Goal: Information Seeking & Learning: Find specific page/section

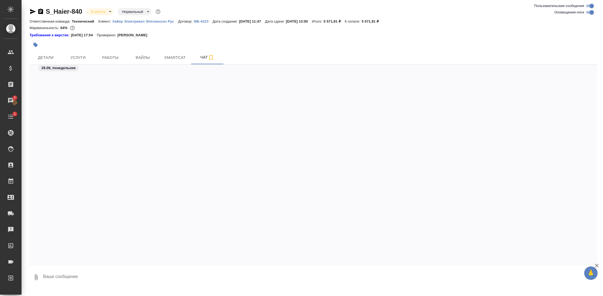
scroll to position [7888, 0]
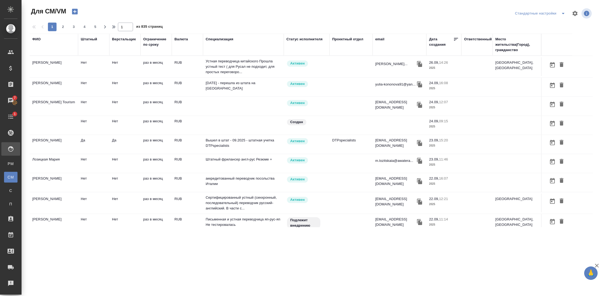
click at [39, 41] on div "ФИО" at bounding box center [36, 39] width 8 height 5
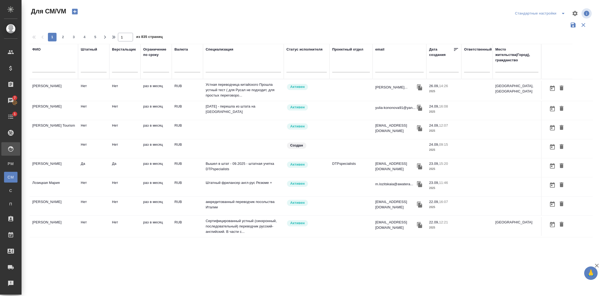
click at [55, 70] on input "text" at bounding box center [53, 69] width 43 height 7
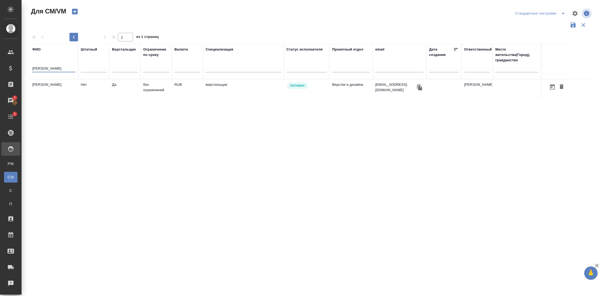
type input "клещевич"
click at [48, 85] on td "Клещевич Ирина Александровна" at bounding box center [54, 88] width 48 height 19
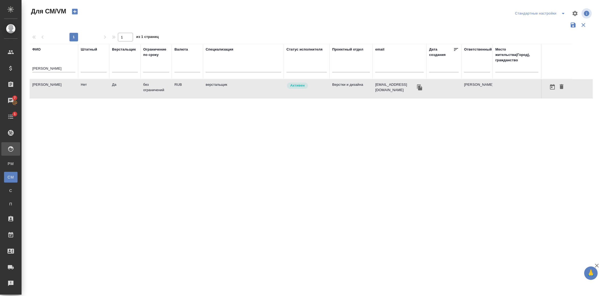
click at [48, 85] on td "Клещевич Ирина Александровна" at bounding box center [54, 88] width 48 height 19
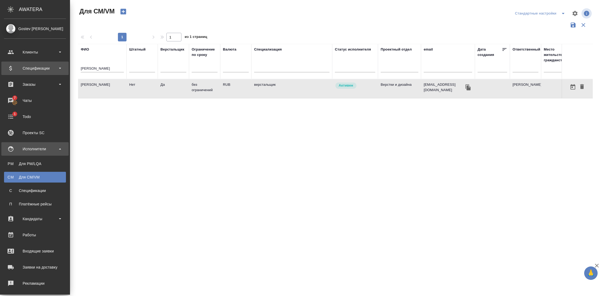
click at [43, 73] on div "Спецификации" at bounding box center [34, 68] width 67 height 13
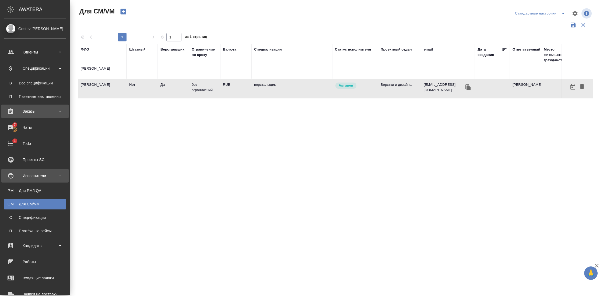
click at [52, 112] on div "Заказы" at bounding box center [35, 111] width 62 height 8
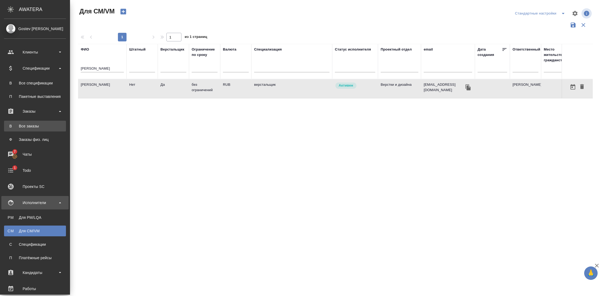
click at [41, 127] on div "Все заказы" at bounding box center [35, 126] width 57 height 5
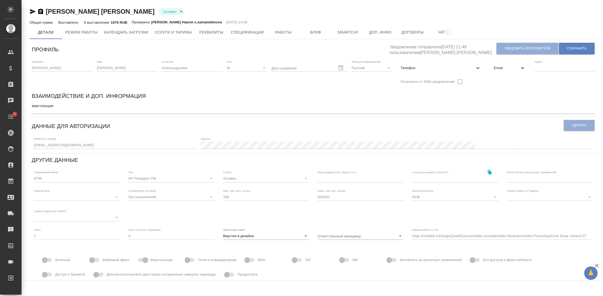
type input "[PERSON_NAME]"
type input "Deja VuAdobe InDesignQuarkExpressAdobe AcrobatAdobe IllustratorAdobe PhotoshopC…"
click at [282, 31] on span "Работы" at bounding box center [283, 32] width 26 height 7
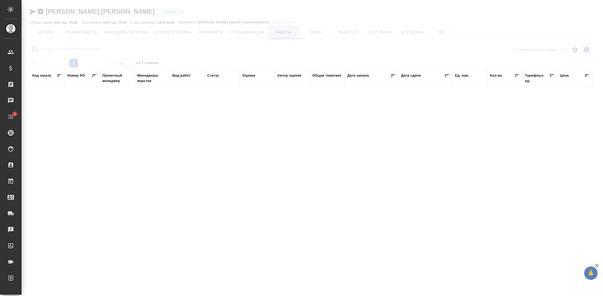
checkbox input "false"
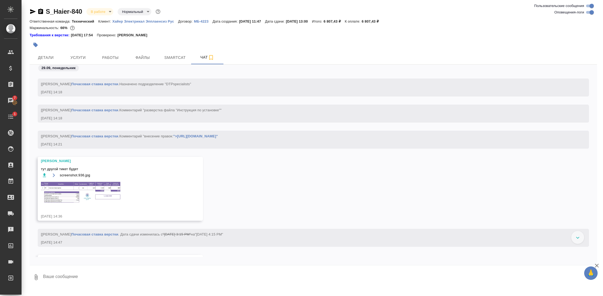
scroll to position [8092, 0]
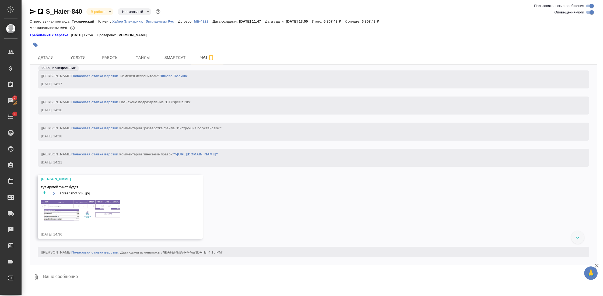
click at [89, 216] on img at bounding box center [81, 210] width 81 height 23
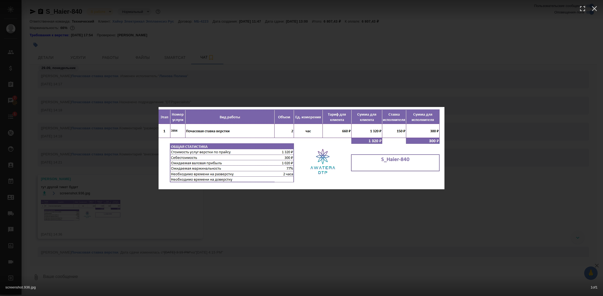
click at [305, 209] on div "screenshot.936.jpg 1 of 1" at bounding box center [301, 148] width 603 height 296
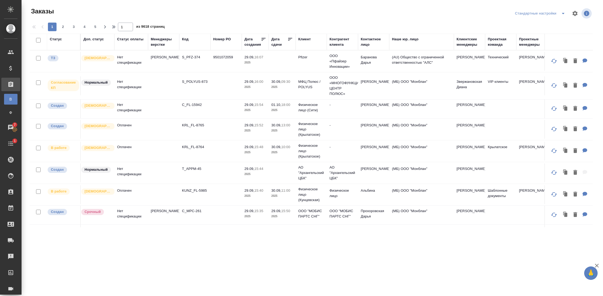
click at [126, 60] on td "Нет спецификации" at bounding box center [131, 61] width 34 height 19
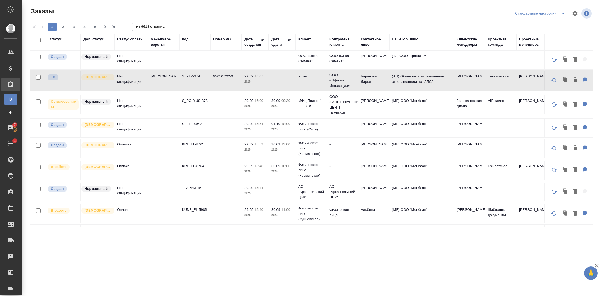
click at [205, 105] on td "S_POLYUS-873" at bounding box center [194, 105] width 31 height 19
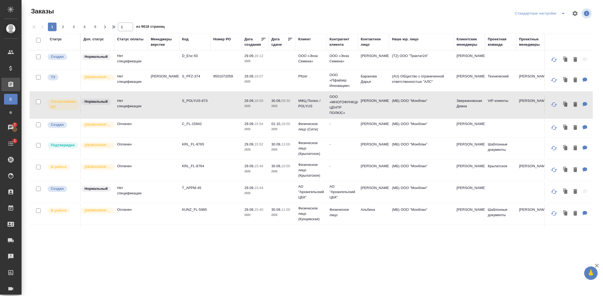
click at [158, 44] on div "Менеджеры верстки" at bounding box center [164, 42] width 26 height 11
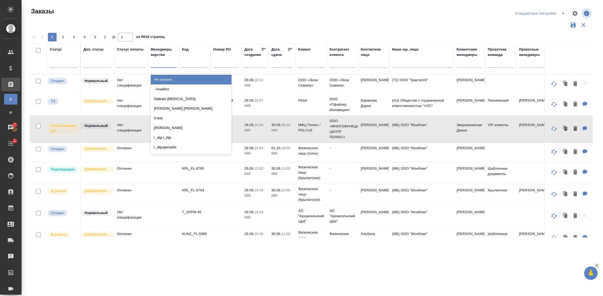
click at [166, 64] on div at bounding box center [164, 62] width 26 height 8
type input "мал"
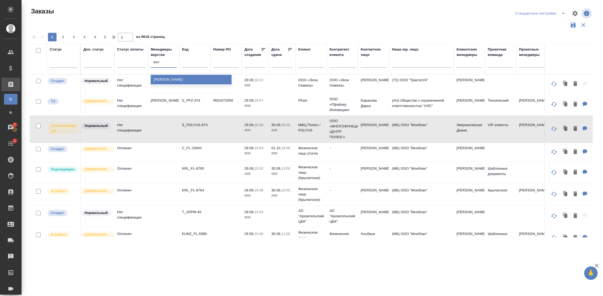
click at [171, 79] on div "[PERSON_NAME]" at bounding box center [191, 80] width 81 height 10
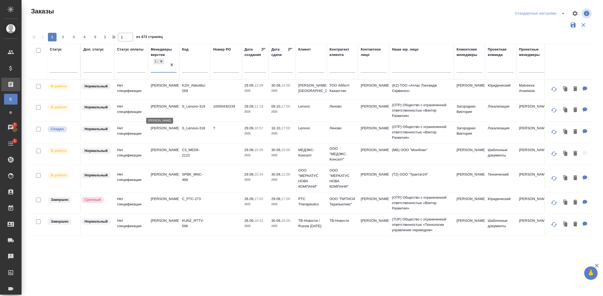
click at [162, 109] on p "[PERSON_NAME]" at bounding box center [164, 106] width 26 height 5
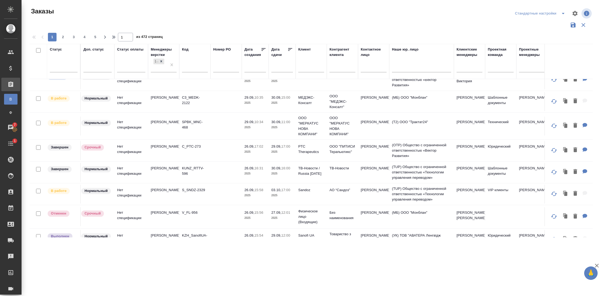
scroll to position [54, 0]
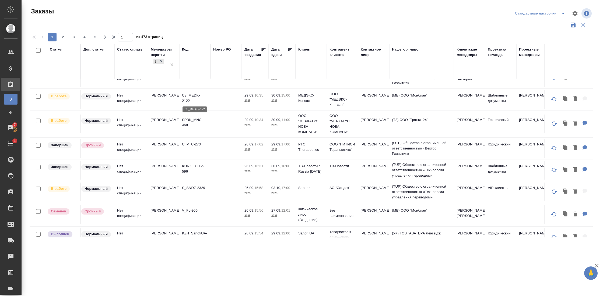
click at [194, 102] on p "C3_MEDK-2122" at bounding box center [195, 98] width 26 height 11
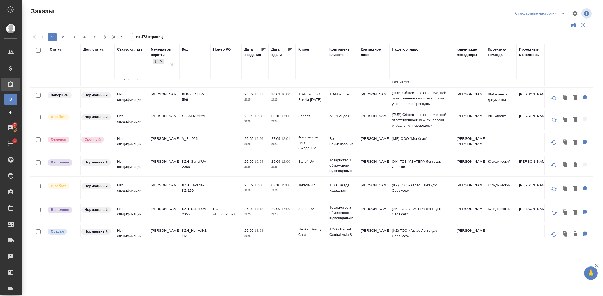
scroll to position [128, 0]
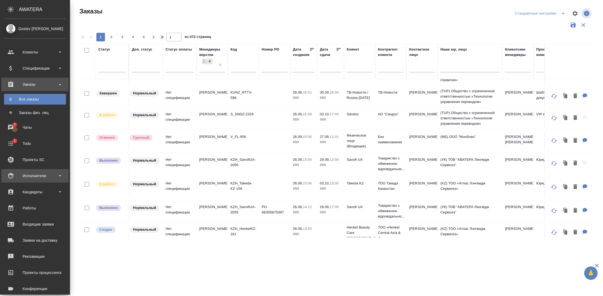
click at [48, 174] on div "Исполнители" at bounding box center [35, 176] width 62 height 8
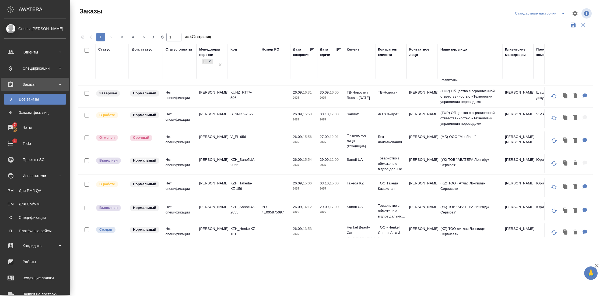
click at [53, 84] on div "Заказы" at bounding box center [35, 84] width 62 height 8
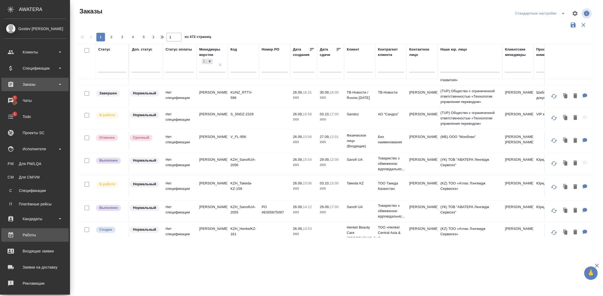
click at [37, 232] on div "Работы" at bounding box center [35, 235] width 62 height 8
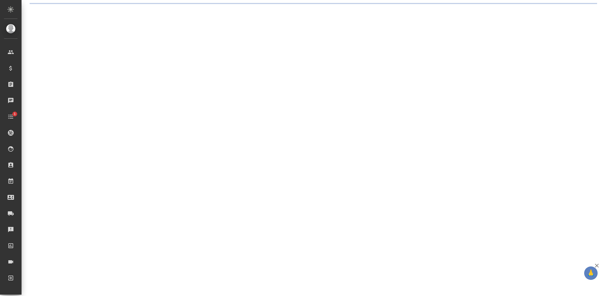
select select "RU"
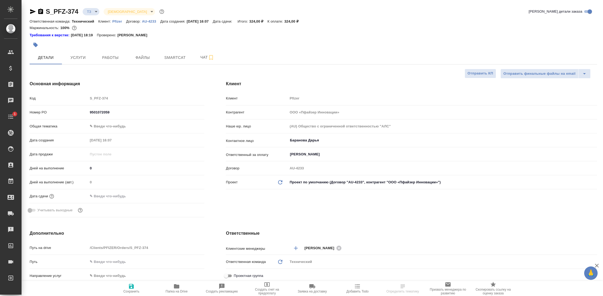
type textarea "x"
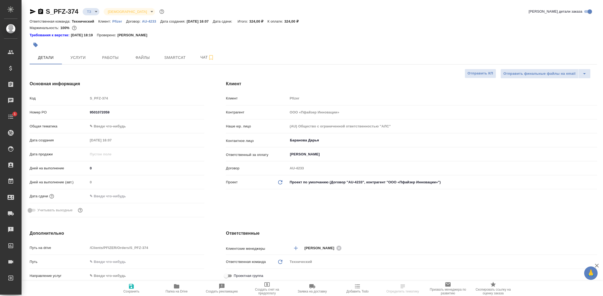
type textarea "x"
click at [201, 55] on span "Чат" at bounding box center [207, 57] width 26 height 7
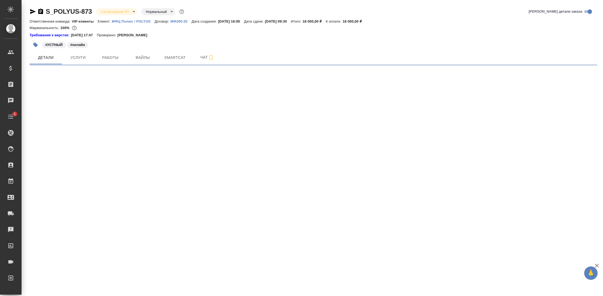
select select "RU"
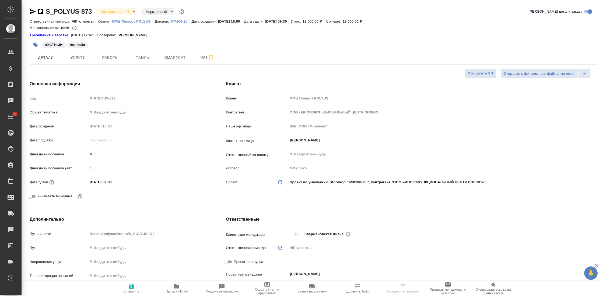
type textarea "x"
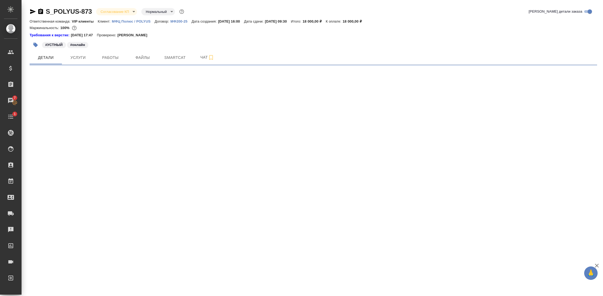
select select "RU"
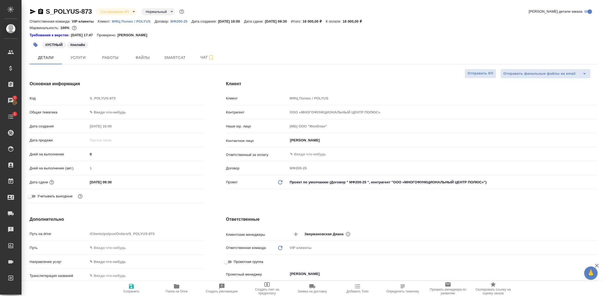
type textarea "x"
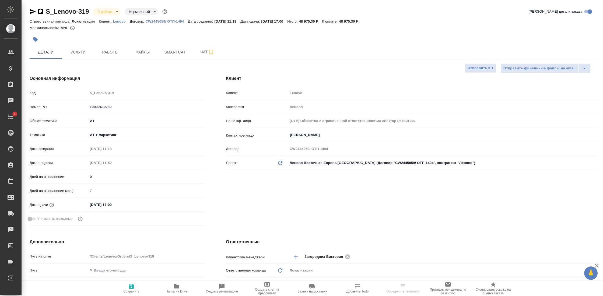
select select "RU"
type textarea "x"
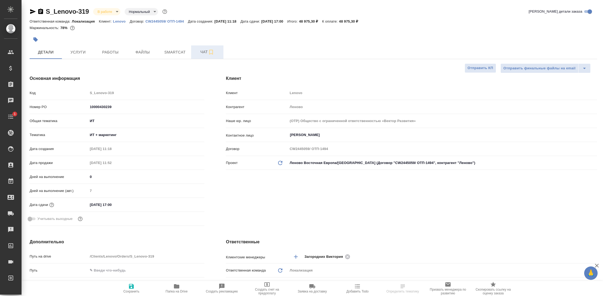
type textarea "x"
click at [205, 51] on span "Чат" at bounding box center [207, 52] width 26 height 7
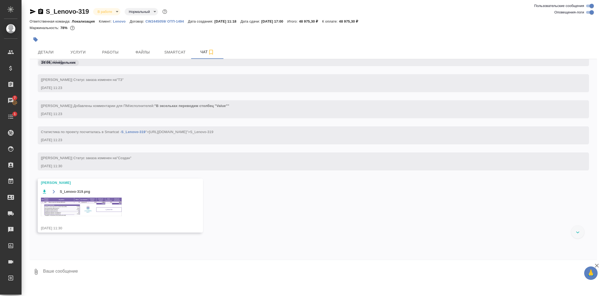
scroll to position [116, 0]
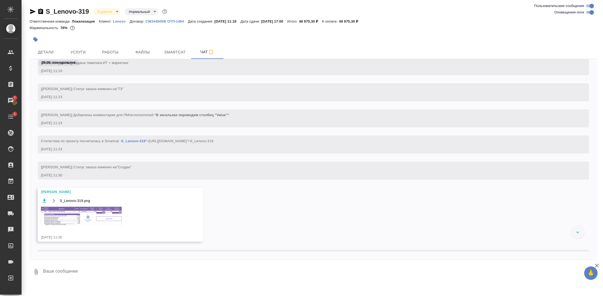
click at [76, 217] on img at bounding box center [81, 216] width 81 height 19
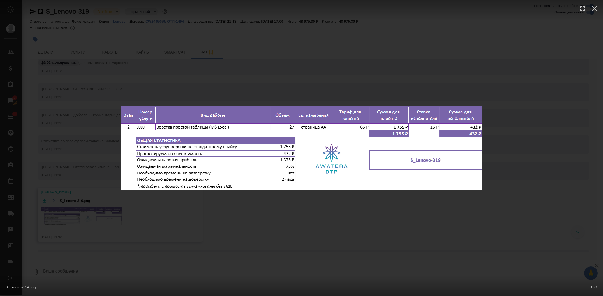
click at [514, 133] on div "S_Lenovo-319.png 1 of 1" at bounding box center [301, 148] width 603 height 296
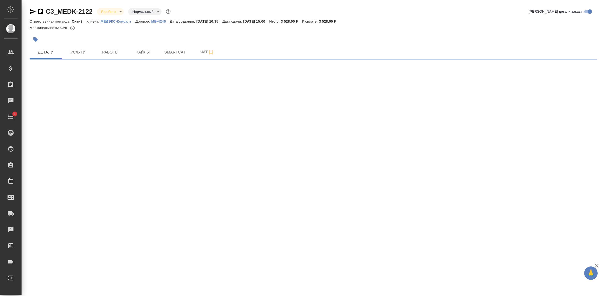
select select "RU"
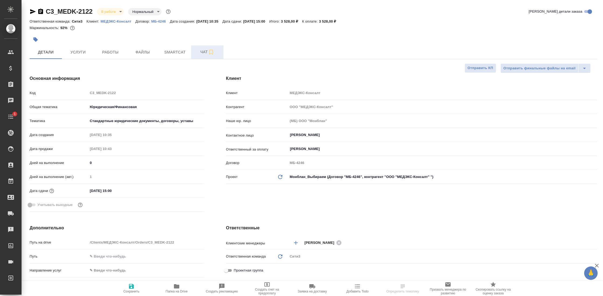
type textarea "x"
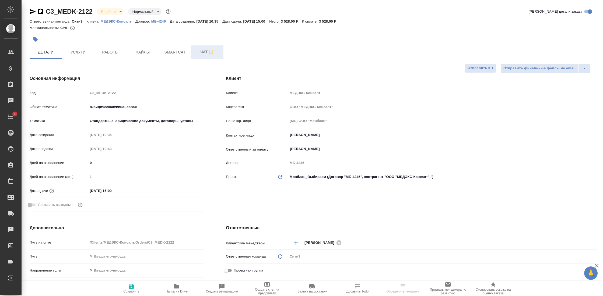
type textarea "x"
click at [202, 48] on button "Чат" at bounding box center [207, 51] width 32 height 13
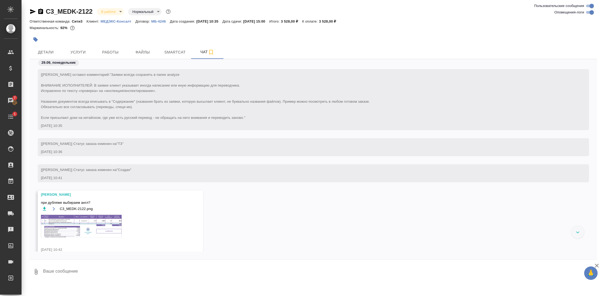
click at [100, 228] on img at bounding box center [81, 226] width 81 height 23
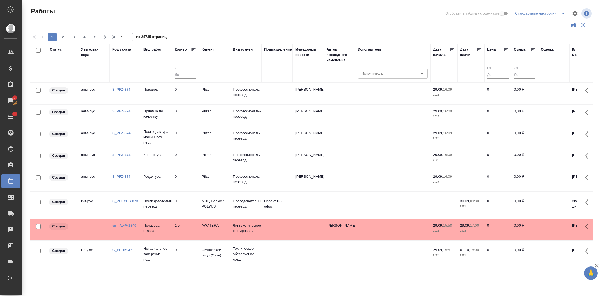
click at [304, 73] on div at bounding box center [308, 71] width 26 height 8
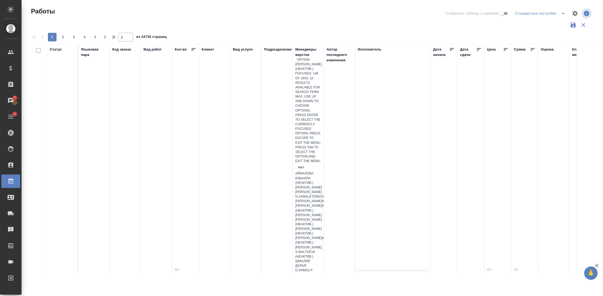
type input "мало"
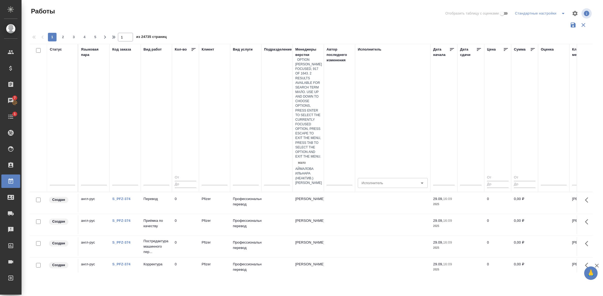
click at [317, 181] on div "[PERSON_NAME]" at bounding box center [308, 183] width 26 height 5
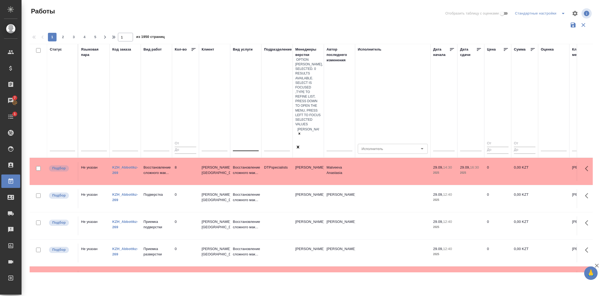
click at [241, 142] on div at bounding box center [246, 146] width 26 height 8
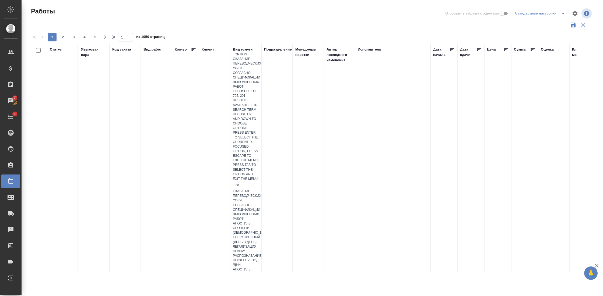
type input "поч"
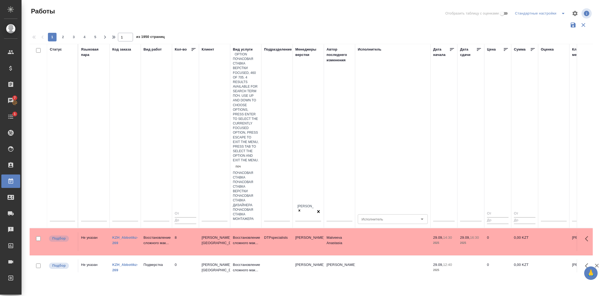
click at [246, 180] on div "Почасовая ставка верстки" at bounding box center [246, 187] width 26 height 14
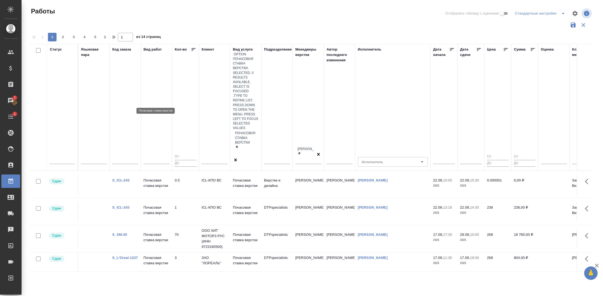
click at [157, 178] on p "Почасовая ставка верстки" at bounding box center [156, 183] width 26 height 11
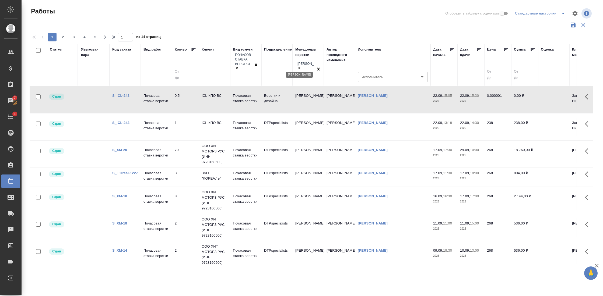
click at [301, 66] on icon at bounding box center [299, 68] width 4 height 4
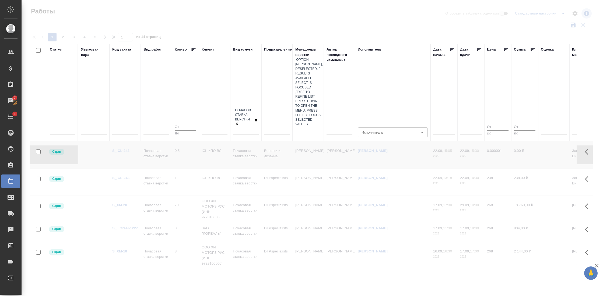
click at [304, 127] on div at bounding box center [308, 131] width 26 height 8
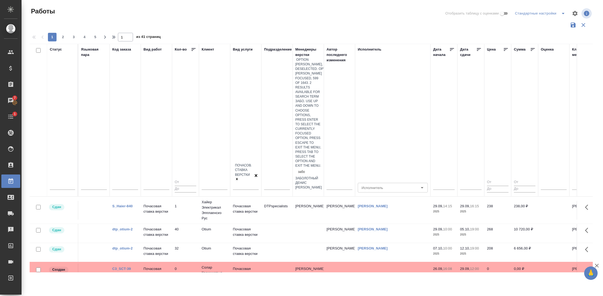
type input "забор"
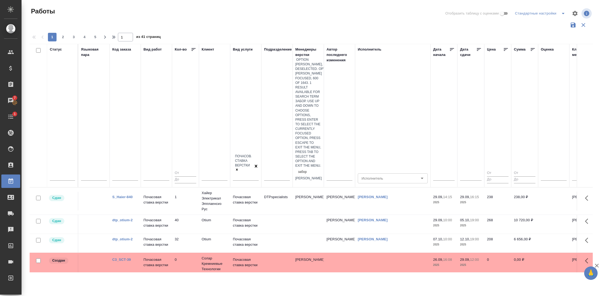
click at [304, 176] on div "Заборова Александра" at bounding box center [308, 178] width 26 height 5
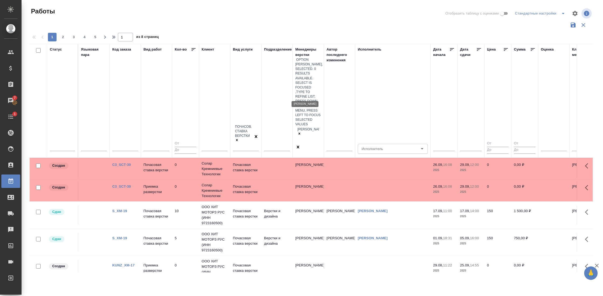
click at [311, 162] on p "Заборова Александра" at bounding box center [308, 164] width 26 height 5
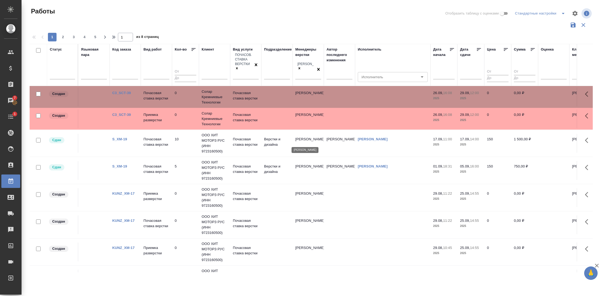
click at [304, 138] on p "[PERSON_NAME]" at bounding box center [308, 139] width 26 height 5
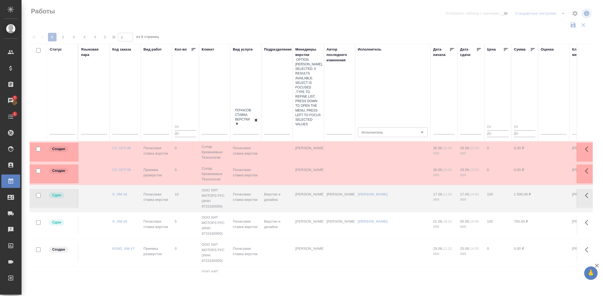
click at [302, 127] on div at bounding box center [308, 131] width 26 height 8
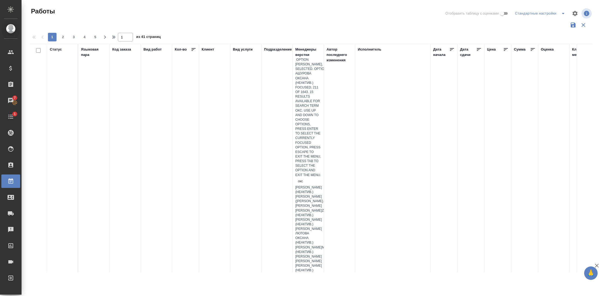
type input "оксю"
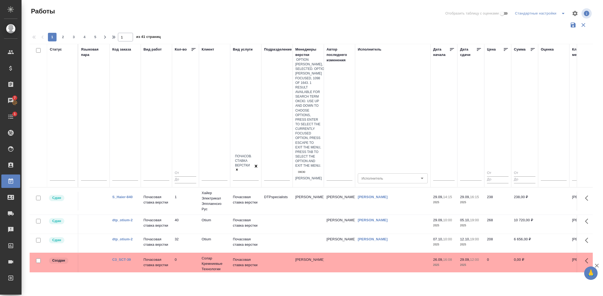
click at [309, 176] on div "Оксютович Ирина" at bounding box center [308, 178] width 26 height 5
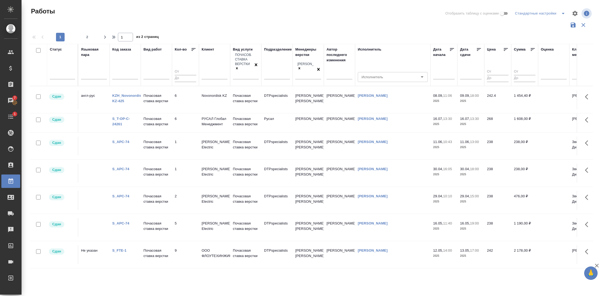
click at [117, 123] on link "S_T-OP-C-24261" at bounding box center [121, 121] width 18 height 9
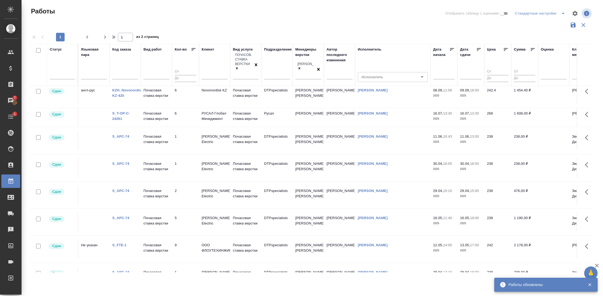
scroll to position [54, 0]
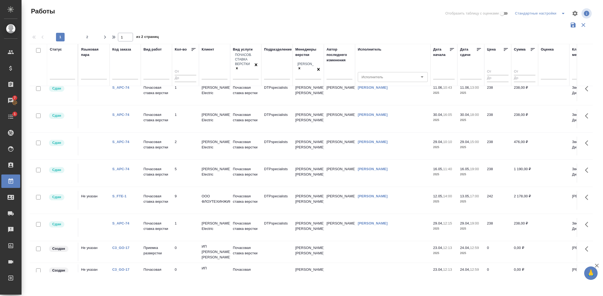
click at [123, 90] on link "S_APC-74" at bounding box center [120, 88] width 17 height 4
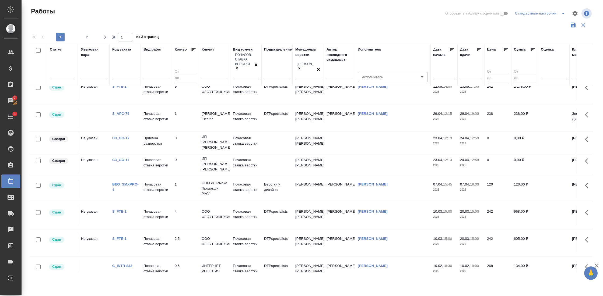
scroll to position [165, 0]
click at [480, 50] on icon at bounding box center [478, 49] width 5 height 5
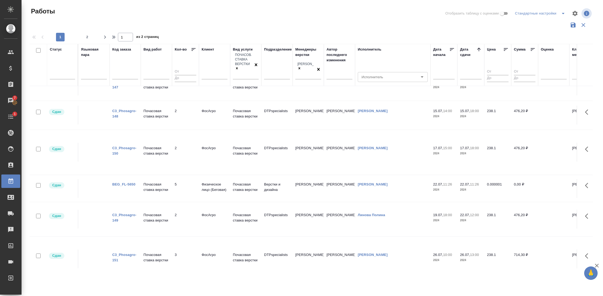
scroll to position [0, 0]
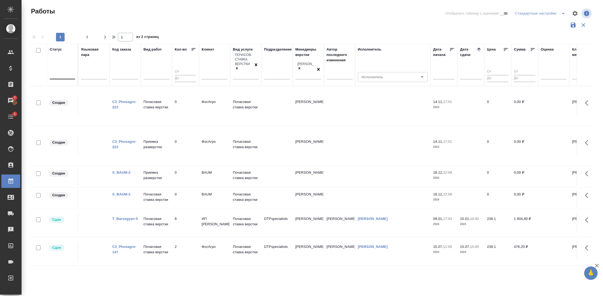
click at [60, 72] on div at bounding box center [62, 74] width 25 height 8
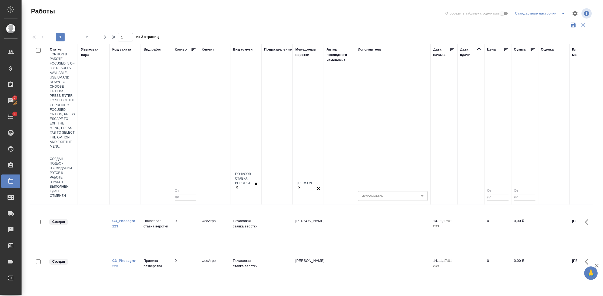
click at [75, 180] on div "В работе" at bounding box center [62, 182] width 25 height 5
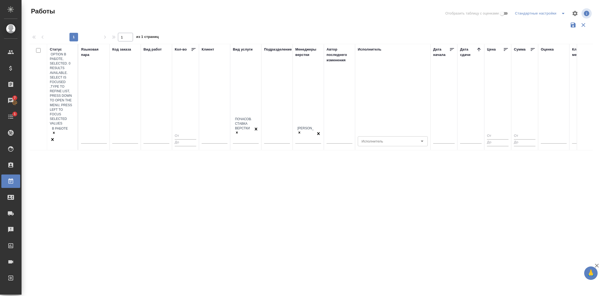
click at [58, 126] on div "В работе" at bounding box center [62, 131] width 25 height 11
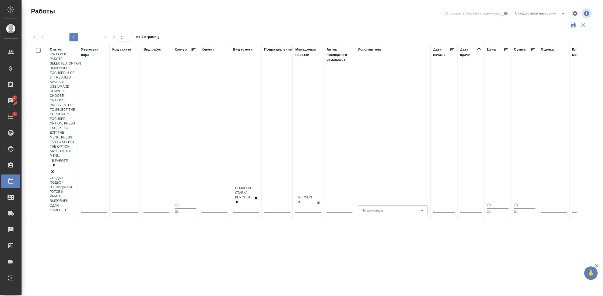
click at [75, 199] on div "Выполнен" at bounding box center [62, 201] width 25 height 5
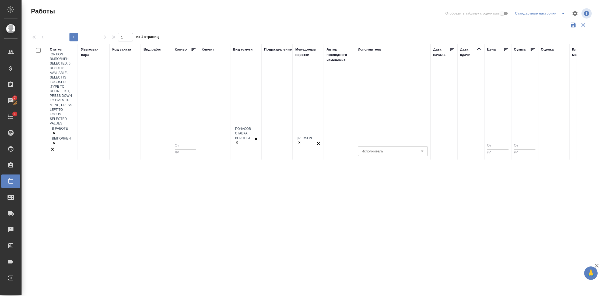
click at [58, 126] on div "В работе Выполнен" at bounding box center [62, 136] width 25 height 21
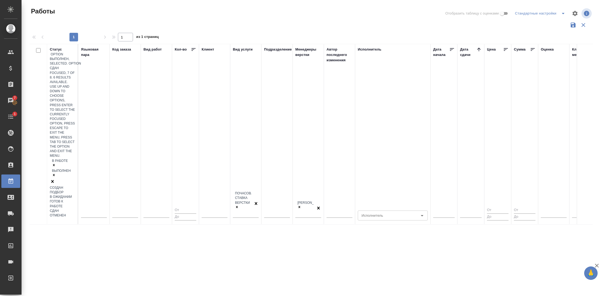
click at [75, 209] on div "Сдан" at bounding box center [62, 211] width 25 height 5
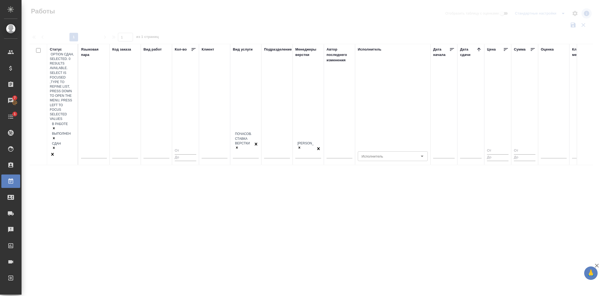
click at [64, 121] on div "В работе Выполнен Сдан" at bounding box center [62, 136] width 25 height 30
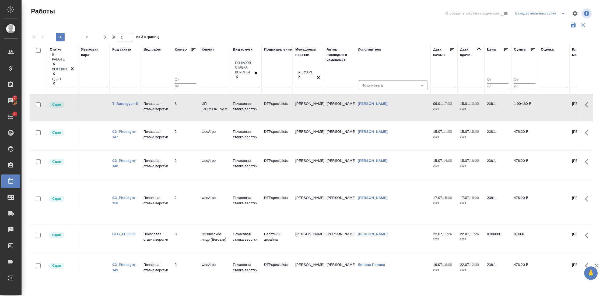
click at [127, 102] on link "T_Barsegyan-5" at bounding box center [125, 104] width 26 height 4
click at [480, 47] on icon at bounding box center [478, 49] width 5 height 5
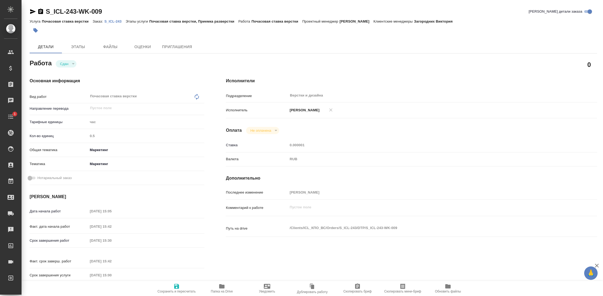
type textarea "x"
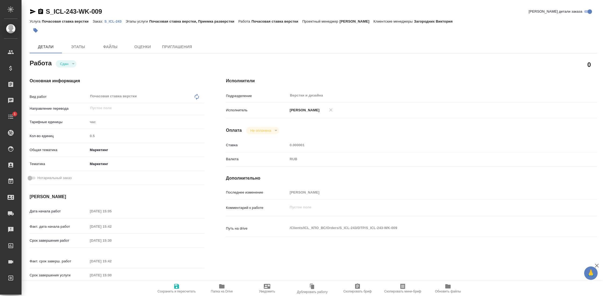
type textarea "x"
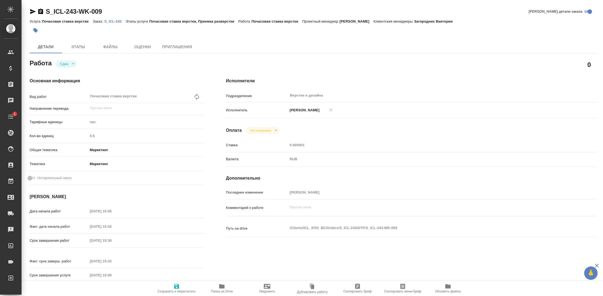
type textarea "x"
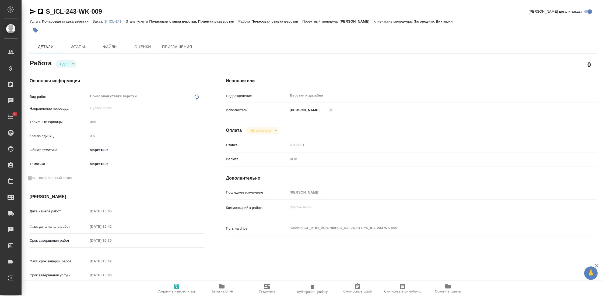
click at [120, 22] on p "S_ICL-243" at bounding box center [114, 21] width 21 height 4
type textarea "x"
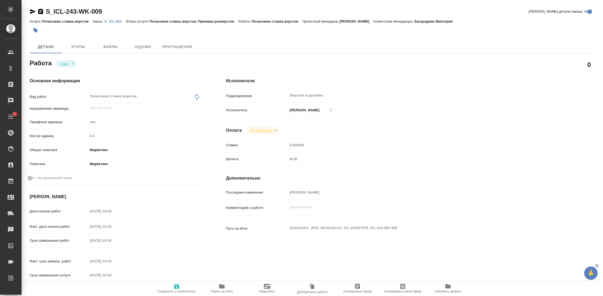
type textarea "x"
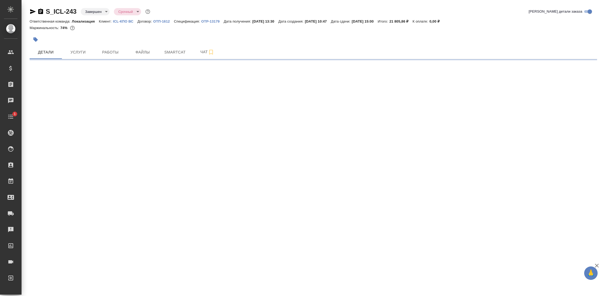
select select "RU"
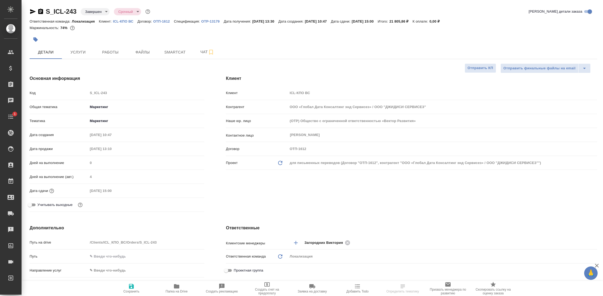
type textarea "x"
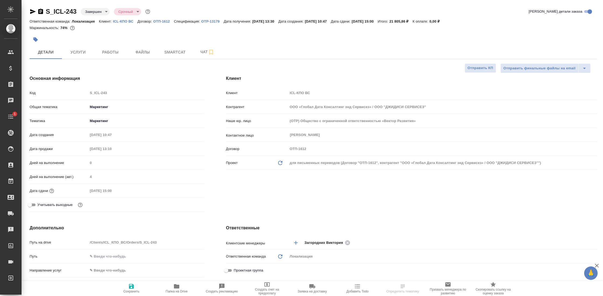
type textarea "x"
click at [203, 56] on button "Чат" at bounding box center [207, 51] width 32 height 13
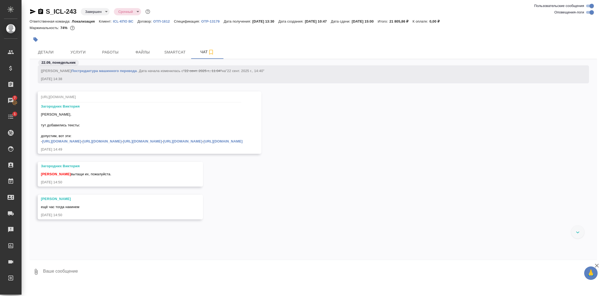
scroll to position [1150, 0]
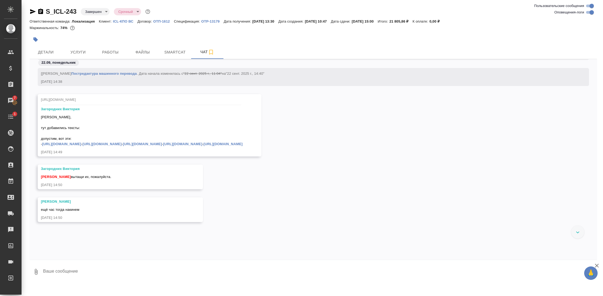
click at [592, 13] on input "Оповещения-логи" at bounding box center [591, 12] width 19 height 6
checkbox input "false"
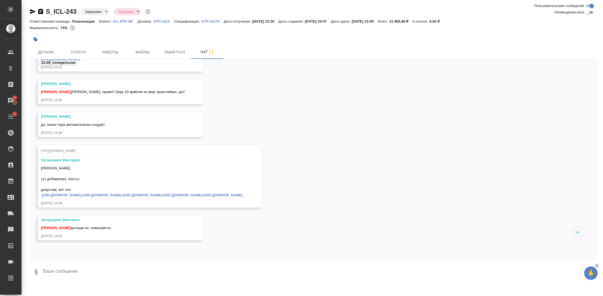
scroll to position [0, 0]
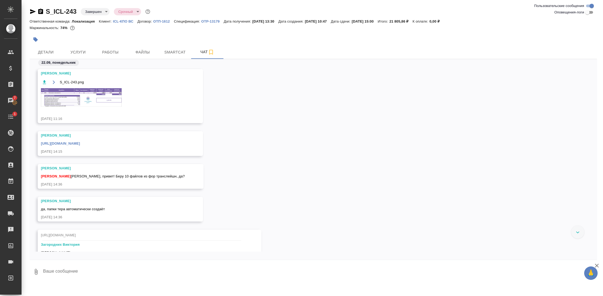
click at [84, 100] on img at bounding box center [81, 97] width 81 height 19
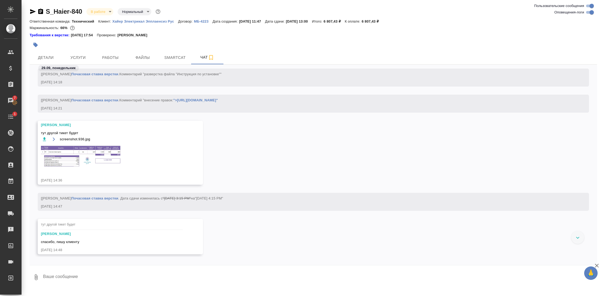
scroll to position [8145, 0]
click at [75, 159] on img at bounding box center [81, 158] width 81 height 23
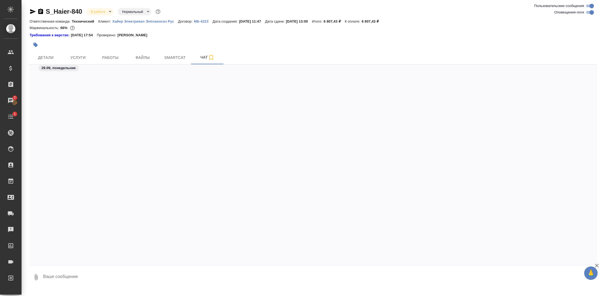
scroll to position [8938, 0]
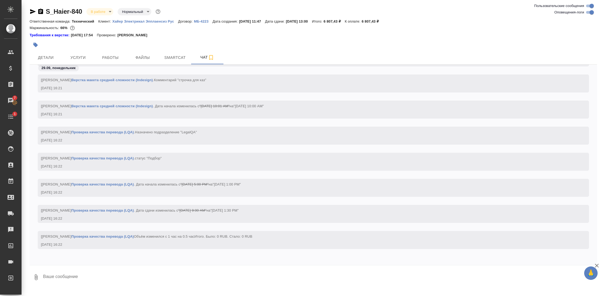
click at [205, 22] on p "МБ-4223" at bounding box center [203, 21] width 19 height 4
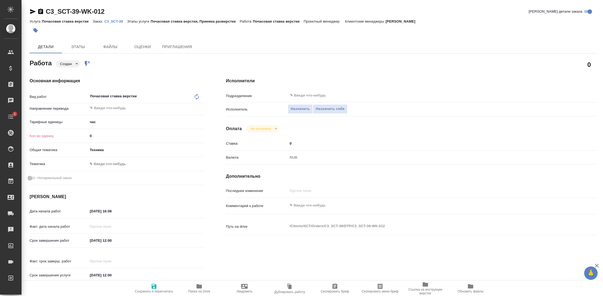
click at [111, 20] on p "C3_SCT-39" at bounding box center [115, 21] width 23 height 4
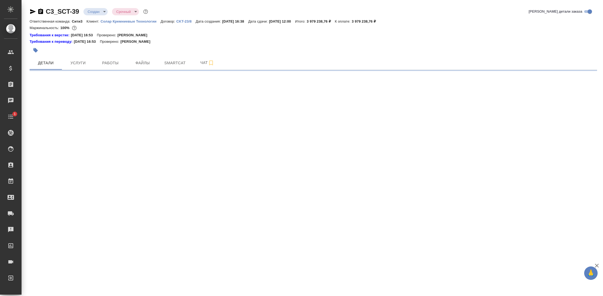
select select "RU"
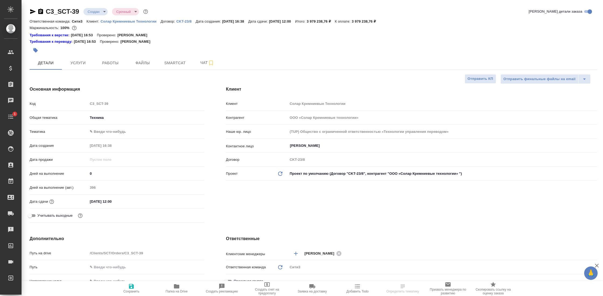
type textarea "x"
click at [200, 65] on span "Чат" at bounding box center [207, 62] width 26 height 7
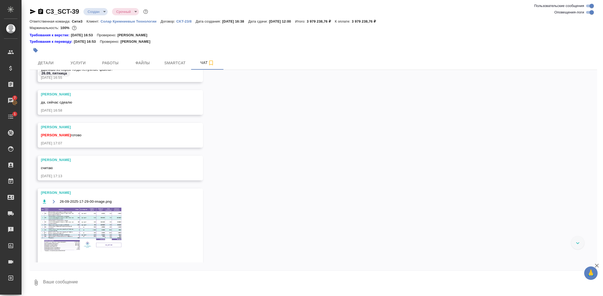
scroll to position [1477, 0]
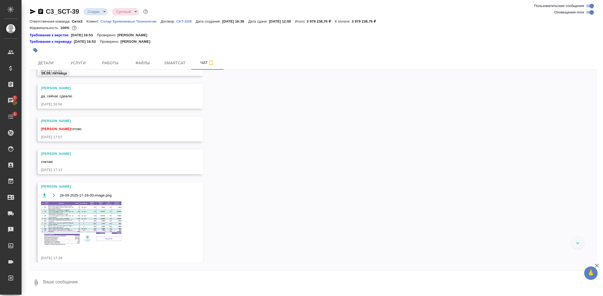
click at [68, 211] on img at bounding box center [81, 224] width 81 height 45
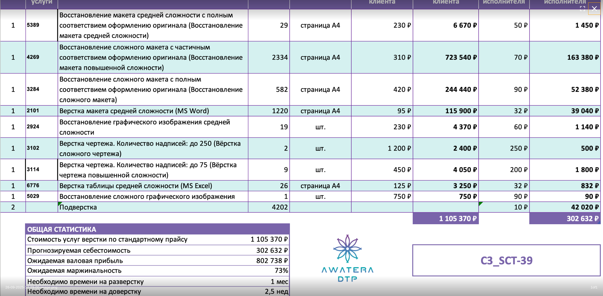
click at [594, 9] on icon "button" at bounding box center [594, 8] width 5 height 5
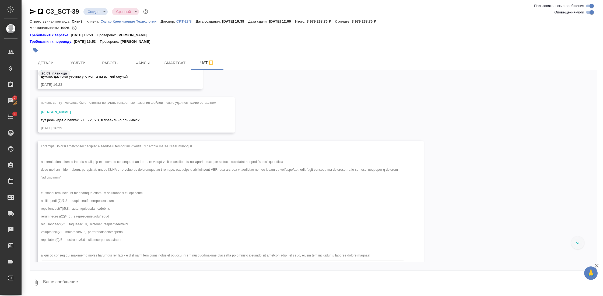
scroll to position [1229, 0]
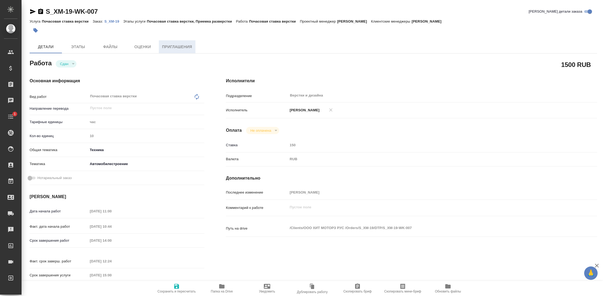
type textarea "x"
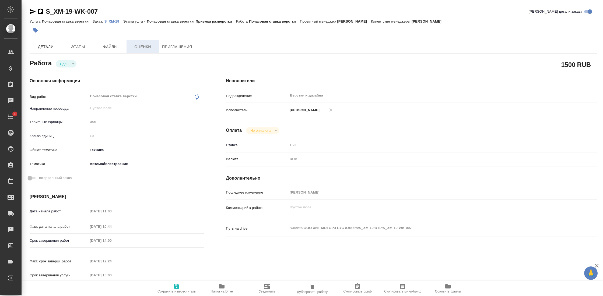
type textarea "x"
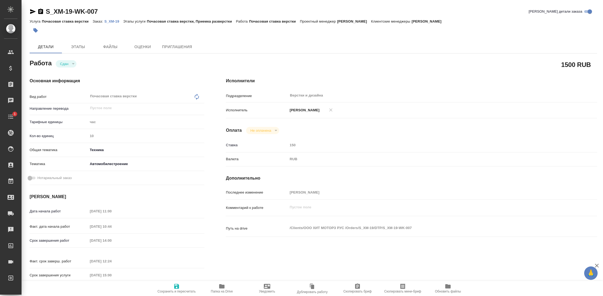
click at [117, 22] on p "S_XM-19" at bounding box center [113, 21] width 19 height 4
type textarea "x"
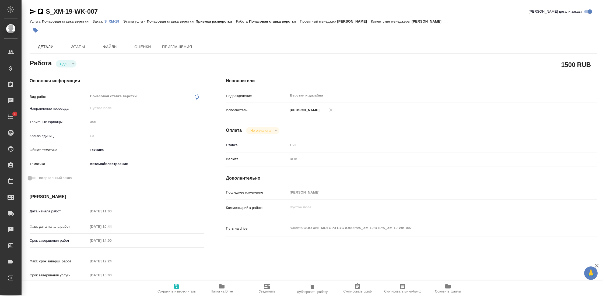
type textarea "x"
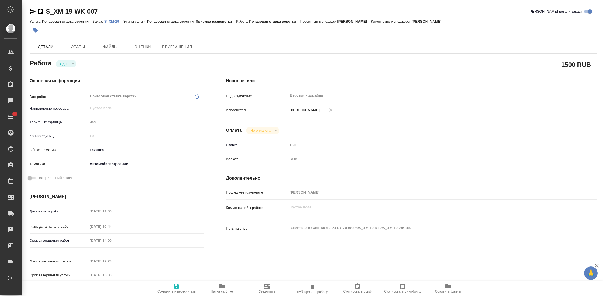
type textarea "x"
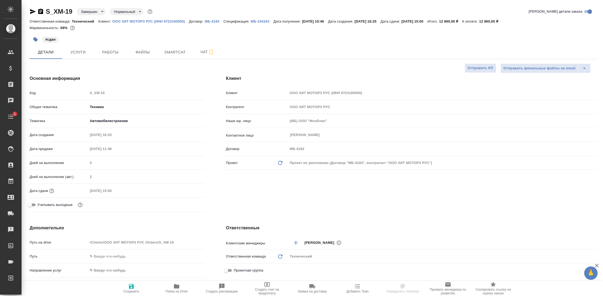
select select "RU"
click at [206, 54] on span "Чат" at bounding box center [207, 52] width 26 height 7
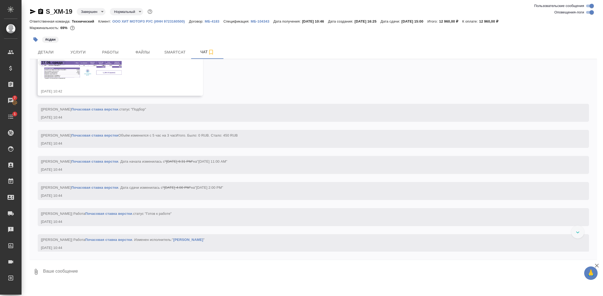
scroll to position [3613, 0]
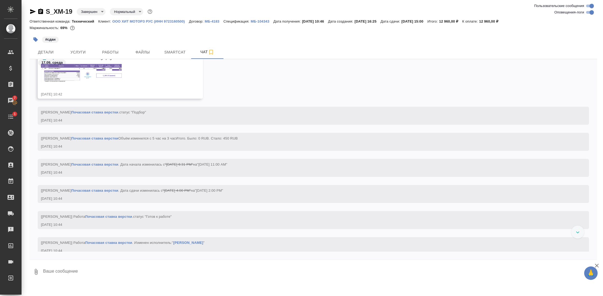
click at [87, 76] on img at bounding box center [81, 73] width 81 height 18
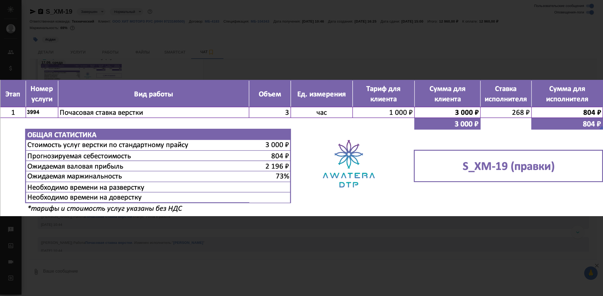
click at [377, 246] on div "17-09-2025-10-42-50-image.png 1 of 1" at bounding box center [301, 148] width 603 height 296
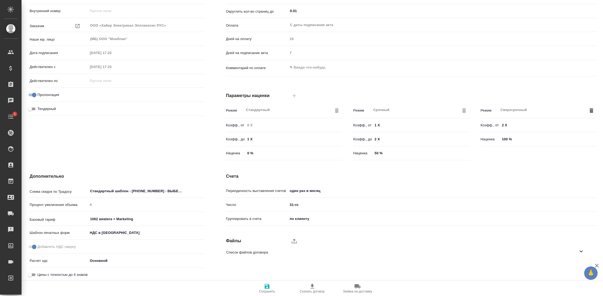
scroll to position [75, 0]
click at [251, 248] on span "Список файлов договора" at bounding box center [402, 250] width 352 height 5
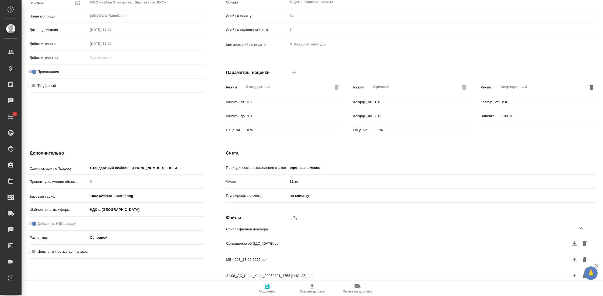
scroll to position [100, 0]
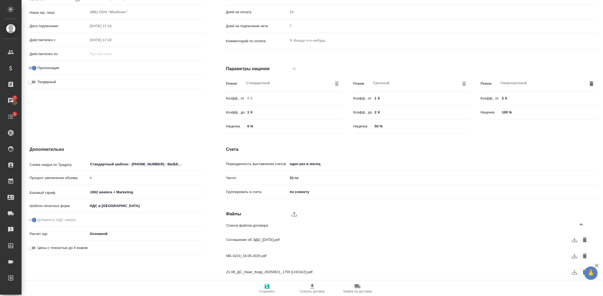
click at [572, 270] on icon "button" at bounding box center [574, 272] width 5 height 5
click at [571, 253] on icon "button" at bounding box center [574, 256] width 6 height 6
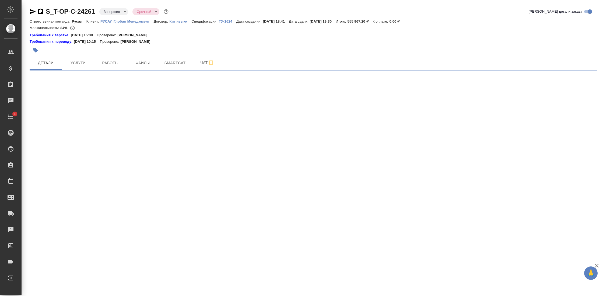
select select "RU"
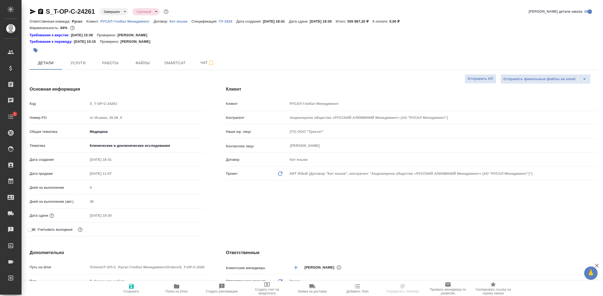
type textarea "x"
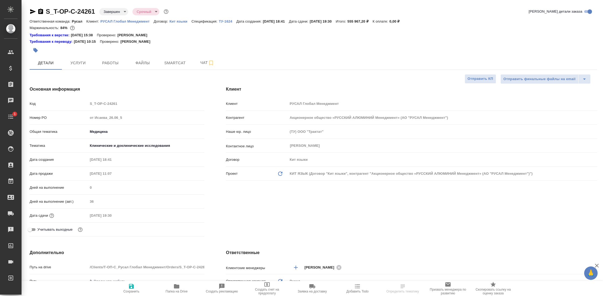
type textarea "x"
click at [202, 60] on span "Чат" at bounding box center [207, 62] width 26 height 7
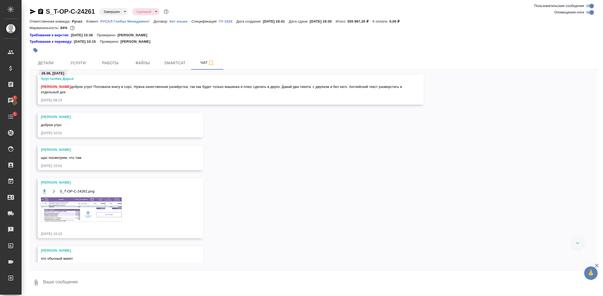
scroll to position [522, 0]
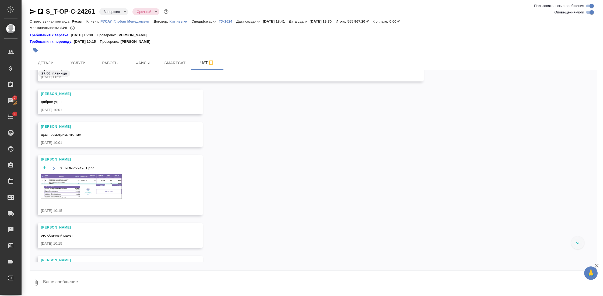
click at [92, 188] on img at bounding box center [81, 186] width 81 height 24
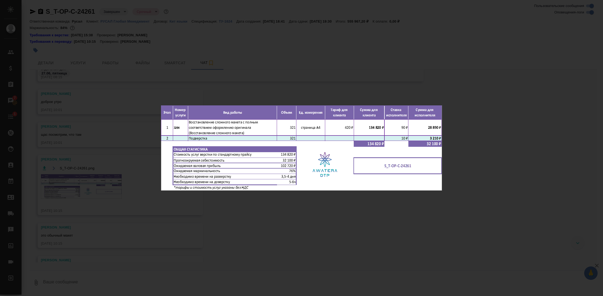
click at [482, 139] on div "S_T-OP-C-24261.png 1 of 1" at bounding box center [301, 148] width 603 height 296
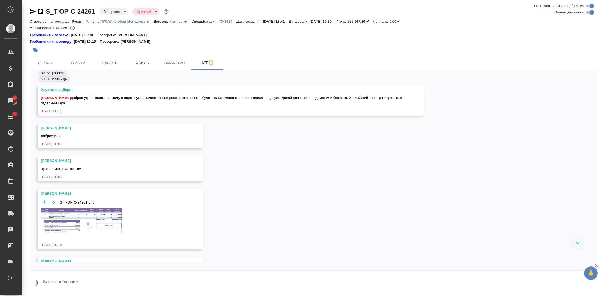
scroll to position [482, 0]
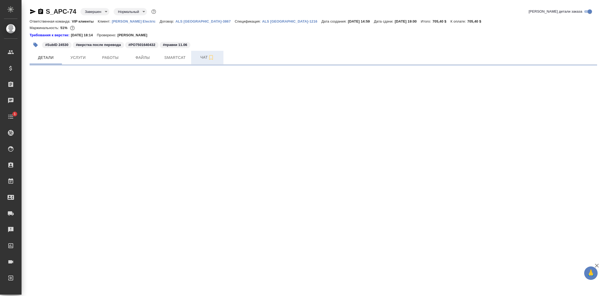
select select "RU"
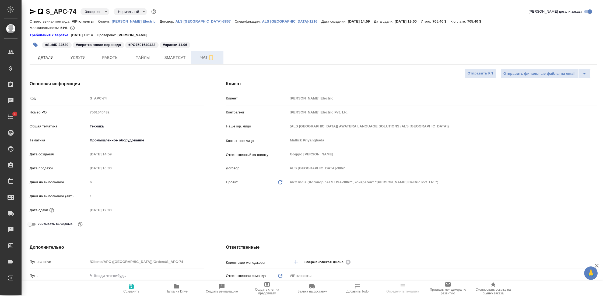
type textarea "x"
click at [205, 61] on button "Чат" at bounding box center [207, 57] width 32 height 13
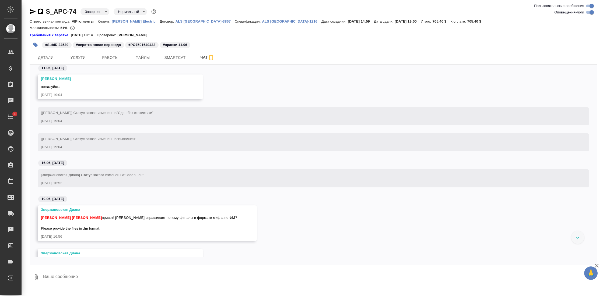
scroll to position [10510, 0]
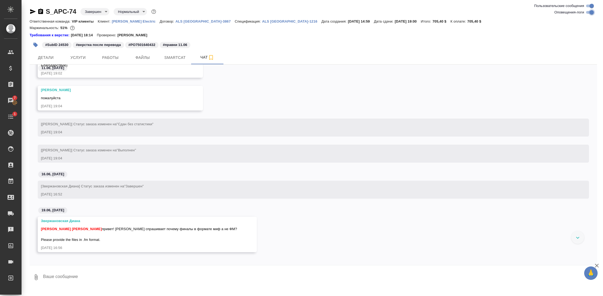
click at [588, 13] on input "Оповещения-логи" at bounding box center [591, 12] width 19 height 6
checkbox input "false"
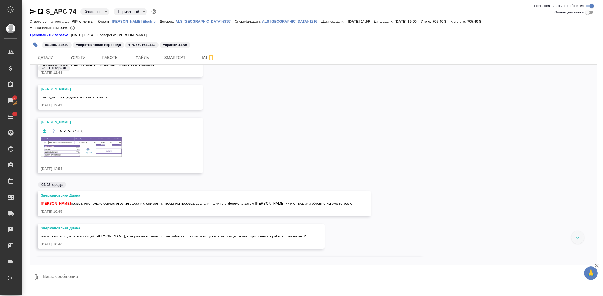
scroll to position [719, 0]
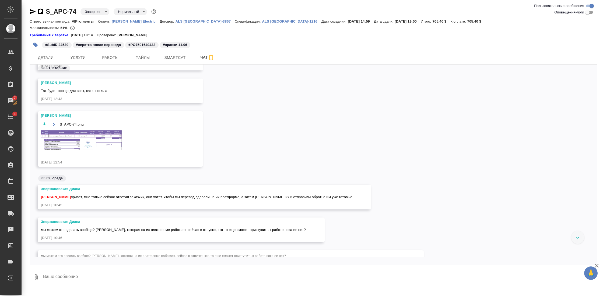
click at [63, 142] on img at bounding box center [81, 141] width 81 height 20
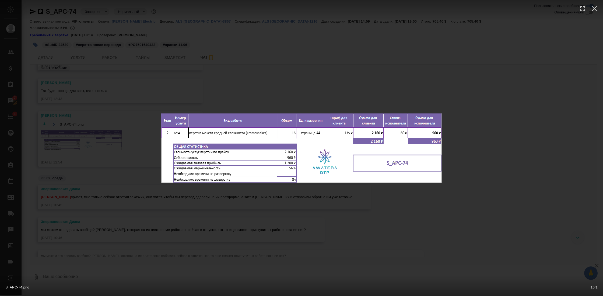
click at [362, 199] on div "S_APC-74.png 1 of 1" at bounding box center [301, 148] width 603 height 296
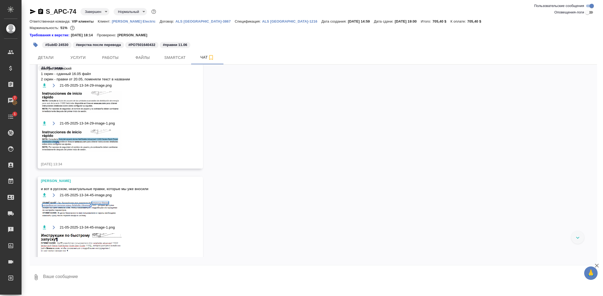
scroll to position [4210, 0]
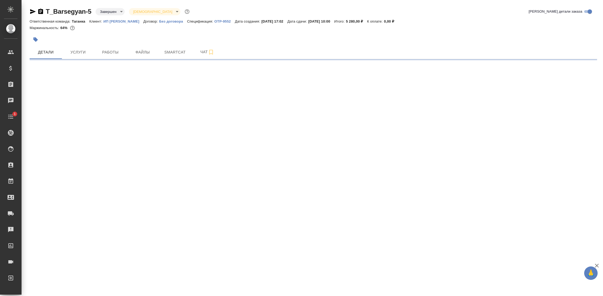
select select "RU"
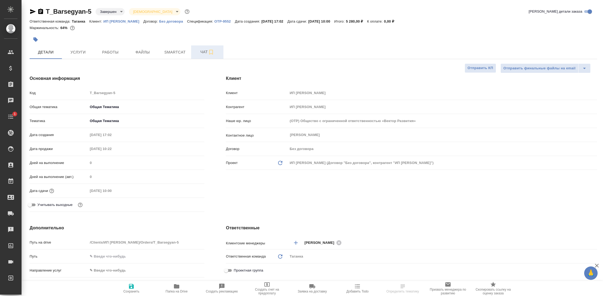
type textarea "x"
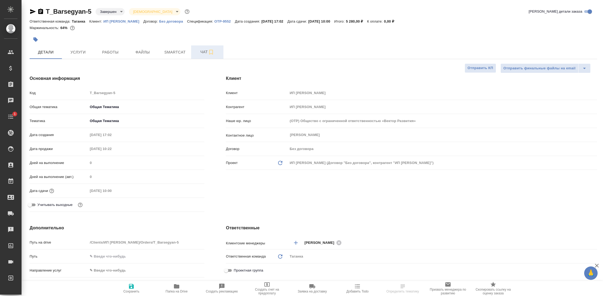
type textarea "x"
click at [200, 54] on span "Чат" at bounding box center [207, 52] width 26 height 7
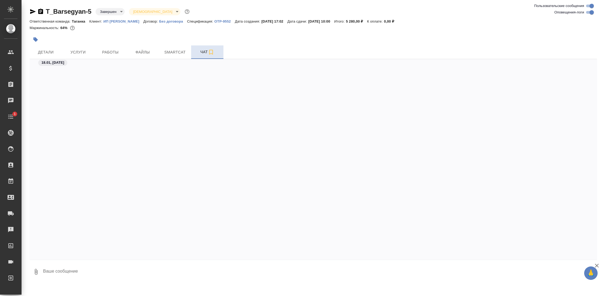
scroll to position [1275, 0]
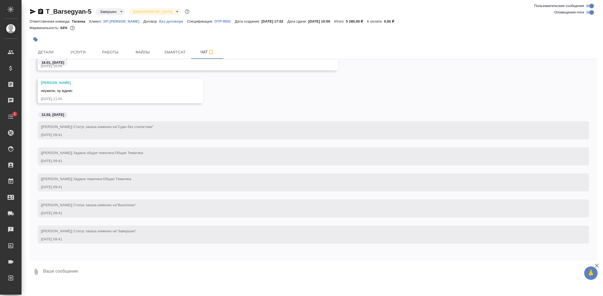
click at [590, 11] on input "Оповещения-логи" at bounding box center [591, 12] width 19 height 6
checkbox input "false"
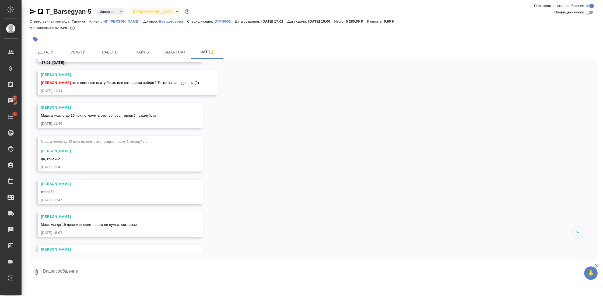
scroll to position [545, 0]
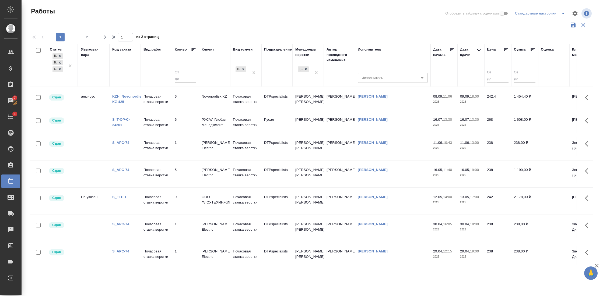
click at [127, 97] on link "KZH_Novonordisk-KZ-425" at bounding box center [128, 98] width 32 height 9
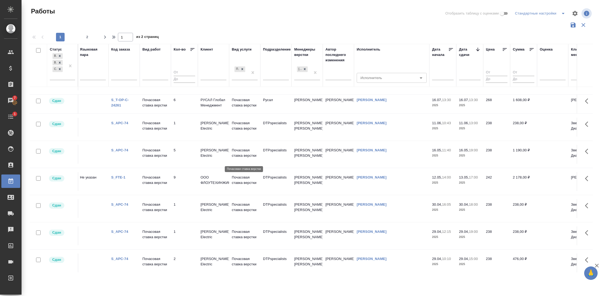
scroll to position [0, 1]
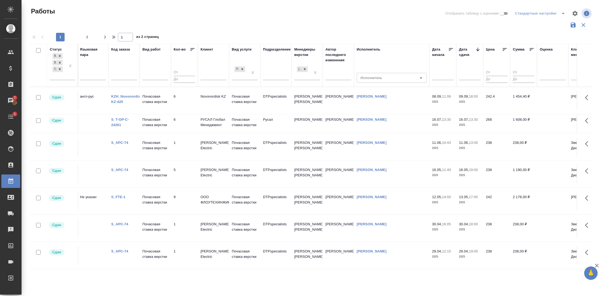
click at [122, 123] on link "S_T-OP-C-24261" at bounding box center [120, 122] width 18 height 9
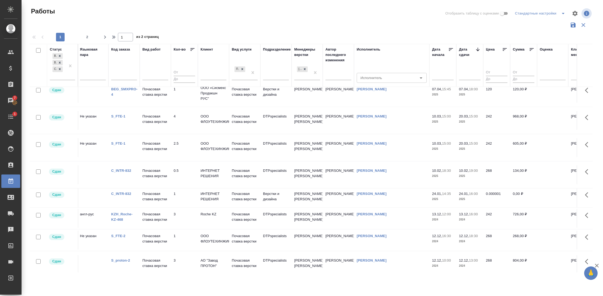
scroll to position [220, 1]
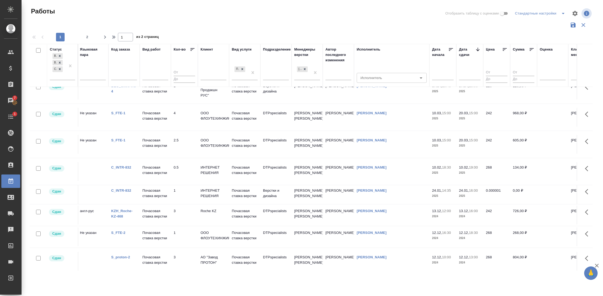
click at [123, 90] on div "BEG_SMXPRO-4" at bounding box center [124, 88] width 26 height 11
click at [129, 92] on link "BEG_SMXPRO-4" at bounding box center [124, 88] width 26 height 9
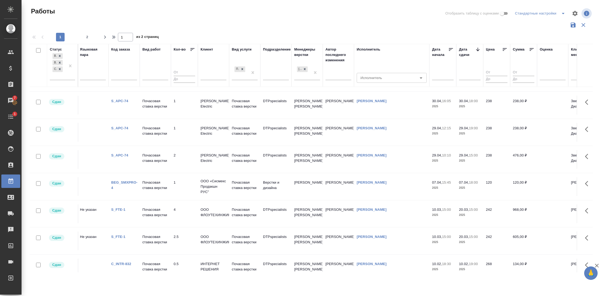
scroll to position [0, 1]
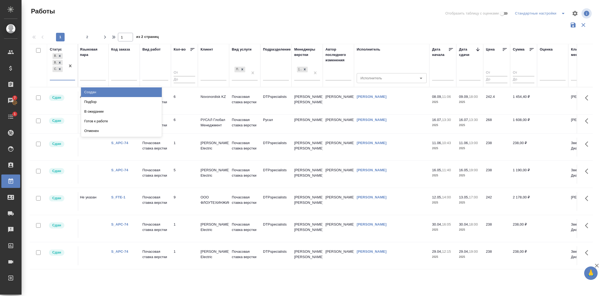
click at [65, 77] on div "В работе Выполнен Сдан" at bounding box center [58, 66] width 16 height 28
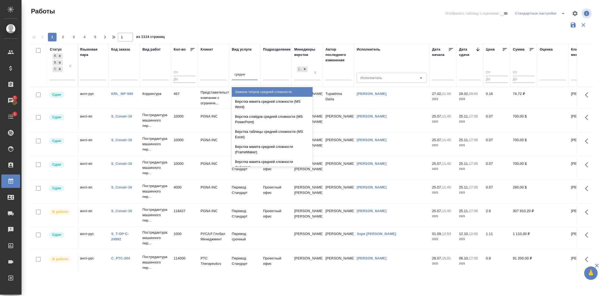
type input "средней"
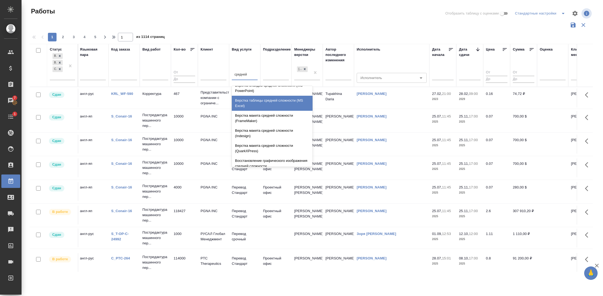
scroll to position [57, 0]
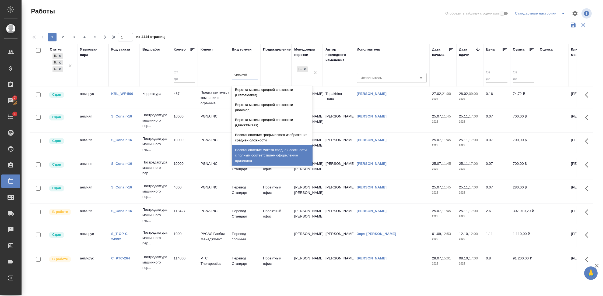
click at [265, 160] on div "Восстановление макета средней сложности с полным соответствием оформлению ориги…" at bounding box center [272, 155] width 81 height 20
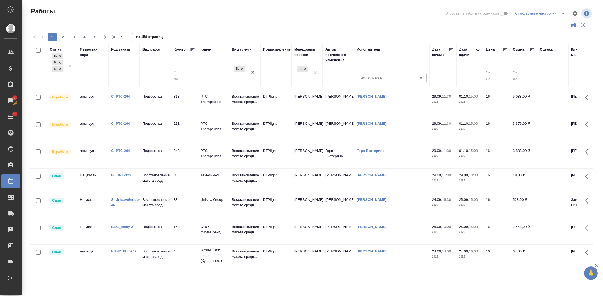
click at [124, 94] on link "C_PTC-264" at bounding box center [120, 96] width 19 height 4
click at [305, 77] on div "Оксютович Ирина" at bounding box center [302, 72] width 16 height 15
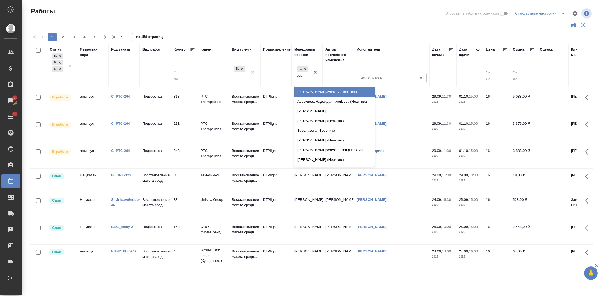
type input "вера"
click at [306, 93] on div "[PERSON_NAME]" at bounding box center [334, 92] width 81 height 10
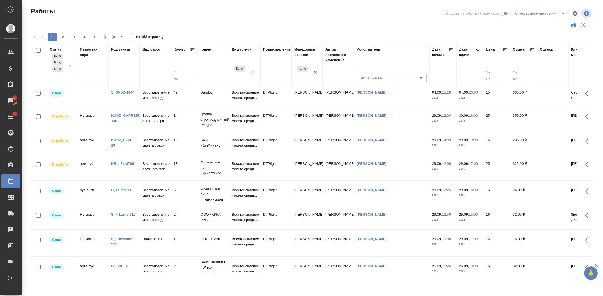
click at [129, 93] on link "S_SNDZ-1444" at bounding box center [122, 92] width 23 height 4
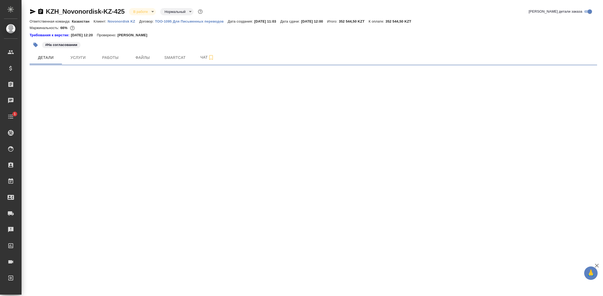
select select "RU"
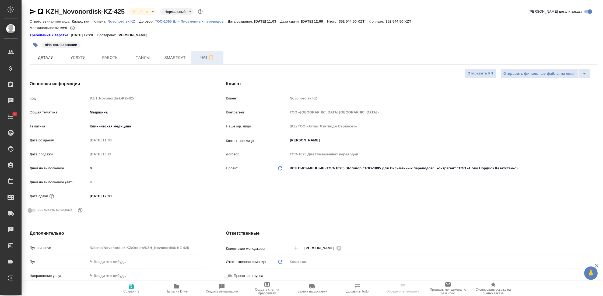
type textarea "x"
type input "[PERSON_NAME]"
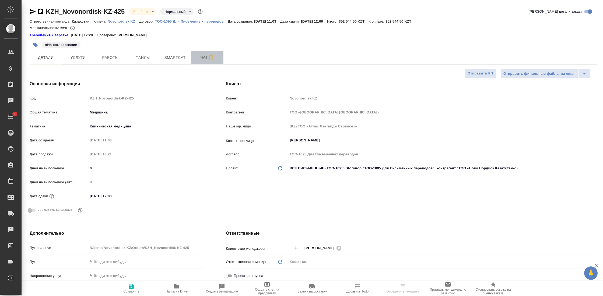
click at [202, 58] on span "Чат" at bounding box center [207, 57] width 26 height 7
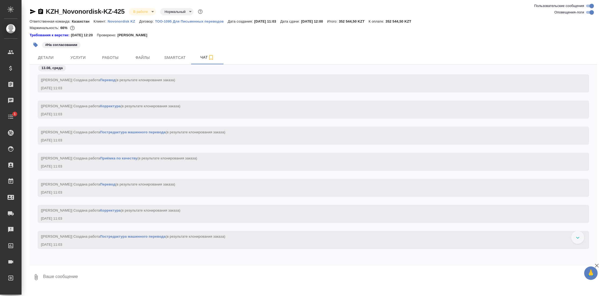
scroll to position [4956, 0]
click at [591, 12] on input "Оповещения-логи" at bounding box center [591, 12] width 19 height 6
checkbox input "false"
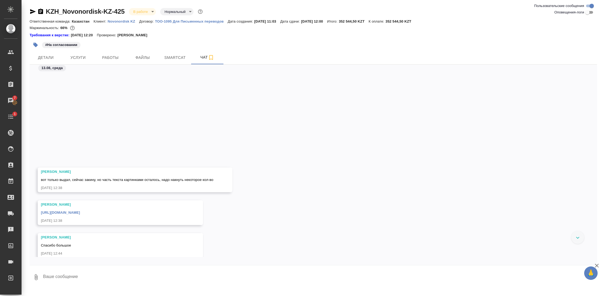
scroll to position [0, 0]
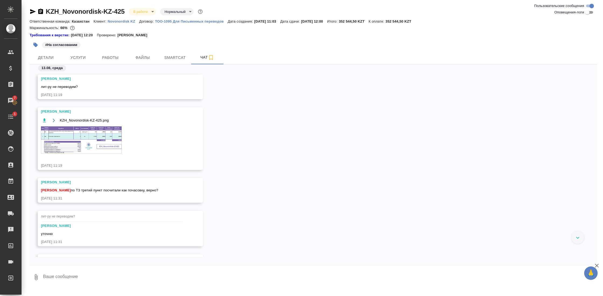
click at [87, 137] on img at bounding box center [81, 139] width 81 height 27
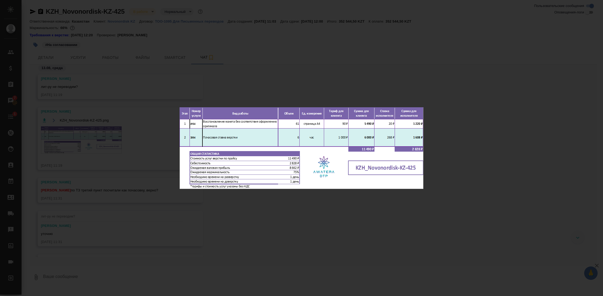
click at [498, 117] on div "KZH_Novonordisk-KZ-425.png 1 of 1" at bounding box center [301, 148] width 603 height 296
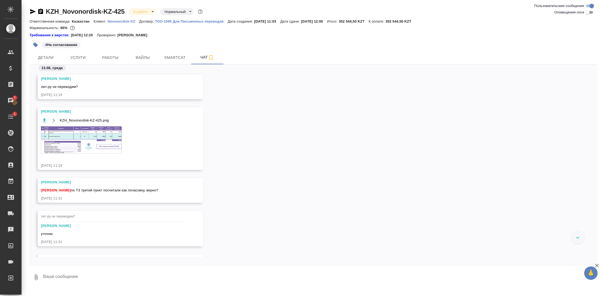
click at [107, 133] on img at bounding box center [81, 139] width 81 height 27
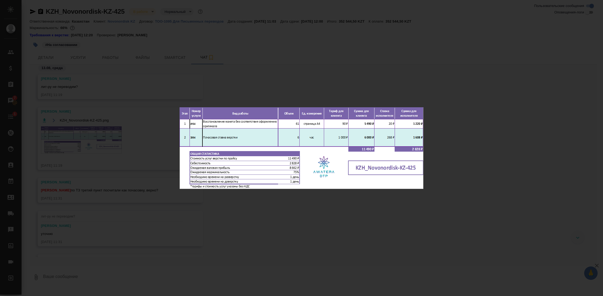
click at [461, 95] on div "KZH_Novonordisk-KZ-425.png 1 of 1" at bounding box center [301, 148] width 603 height 296
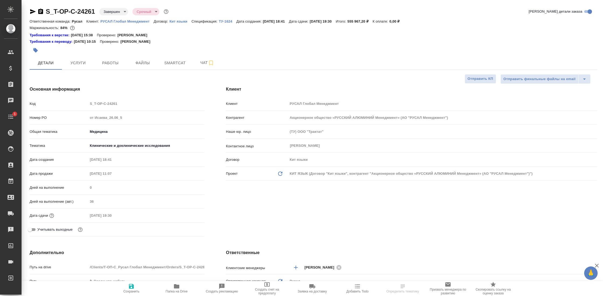
select select "RU"
click at [204, 65] on span "Чат" at bounding box center [207, 62] width 26 height 7
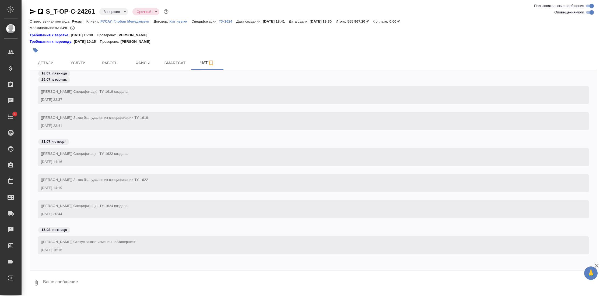
scroll to position [11106, 0]
click at [591, 12] on input "Оповещения-логи" at bounding box center [591, 12] width 19 height 6
checkbox input "false"
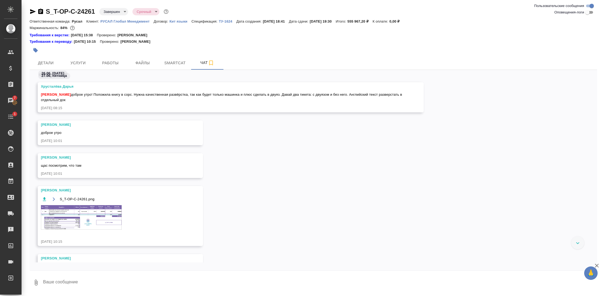
scroll to position [172, 0]
click at [83, 229] on div "S_T-OP-C-24261.png" at bounding box center [112, 215] width 143 height 41
click at [84, 223] on img at bounding box center [81, 217] width 81 height 24
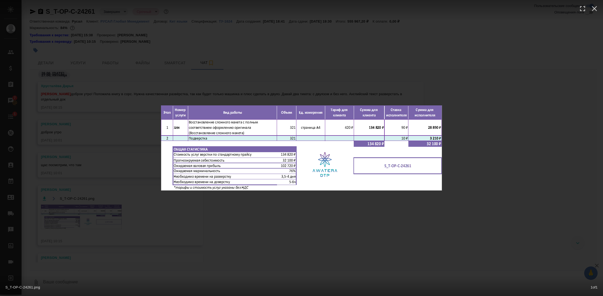
click at [84, 223] on div "S_T-OP-C-24261.png 1 of 1" at bounding box center [301, 148] width 603 height 296
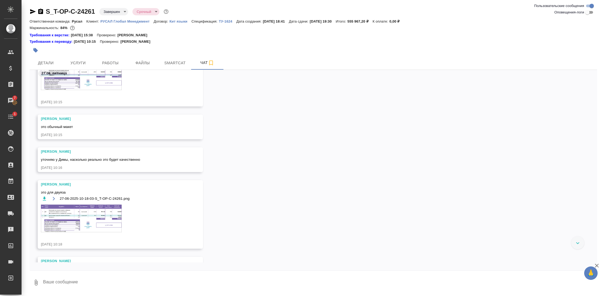
scroll to position [322, 0]
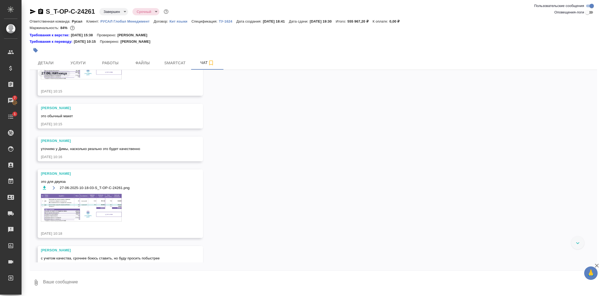
click at [102, 209] on img at bounding box center [81, 208] width 81 height 28
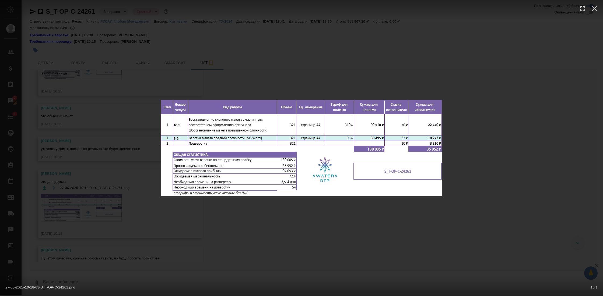
click at [253, 241] on div "27-06-2025-10-18-03-S_T-OP-C-24261.png 1 of 1" at bounding box center [301, 148] width 603 height 296
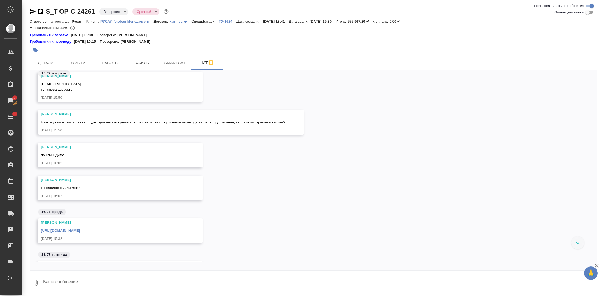
scroll to position [1413, 0]
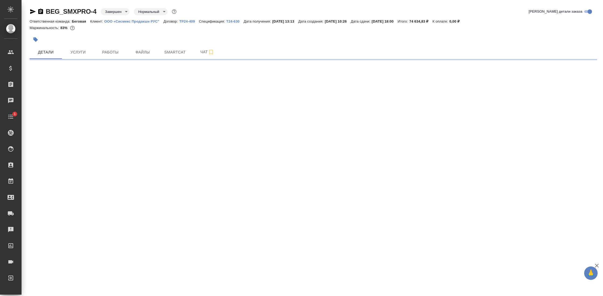
select select "RU"
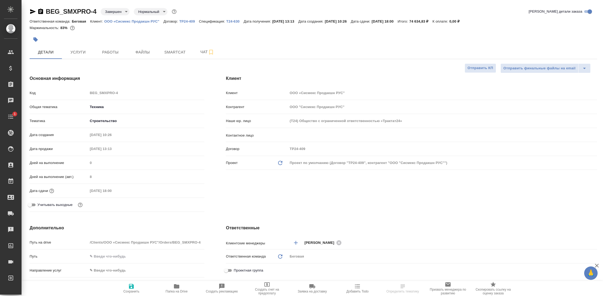
type textarea "x"
click at [201, 52] on span "Чат" at bounding box center [207, 52] width 26 height 7
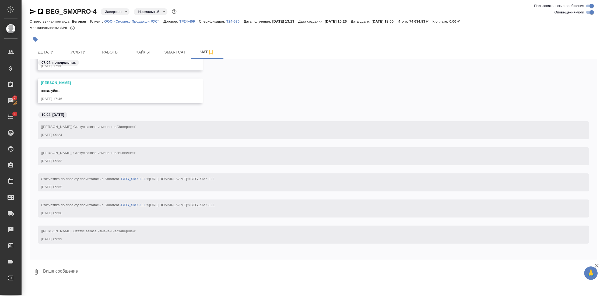
click at [591, 11] on input "Оповещения-логи" at bounding box center [591, 12] width 19 height 6
checkbox input "false"
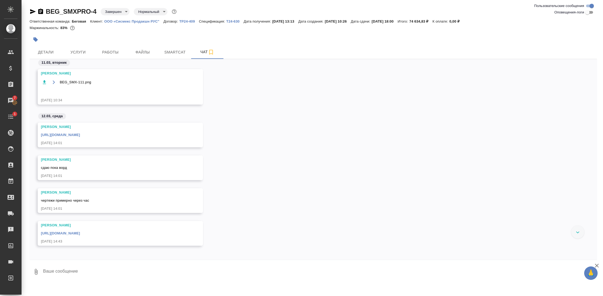
click at [54, 81] on icon "button" at bounding box center [54, 82] width 4 height 4
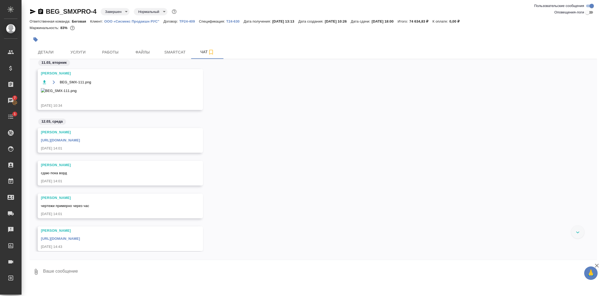
click at [48, 93] on img at bounding box center [81, 90] width 81 height 5
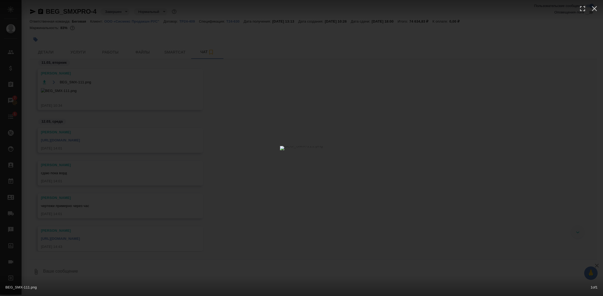
click at [226, 66] on div "BEG_SMX-111.png 1 of 1" at bounding box center [301, 148] width 603 height 296
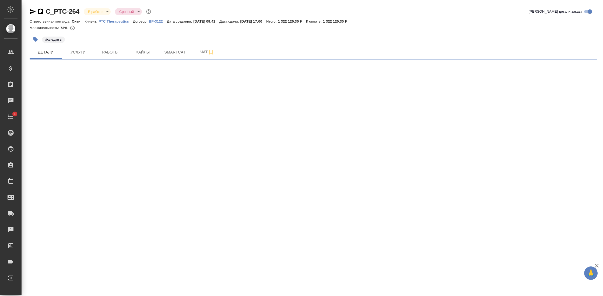
select select "RU"
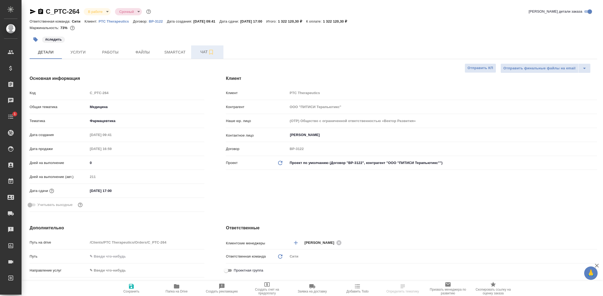
type textarea "x"
click at [199, 53] on span "Чат" at bounding box center [207, 52] width 26 height 7
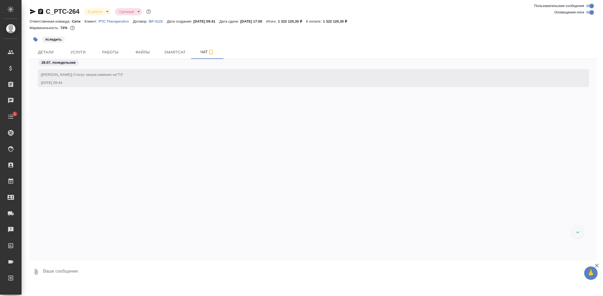
scroll to position [15913, 0]
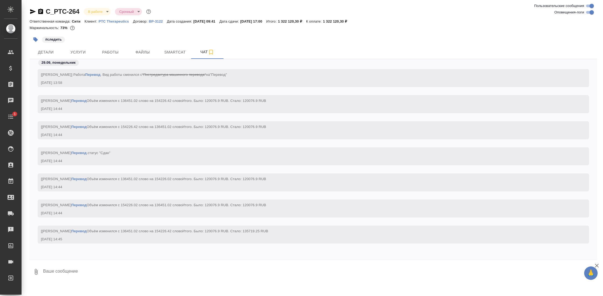
click at [587, 12] on input "Оповещения-логи" at bounding box center [591, 12] width 19 height 6
checkbox input "false"
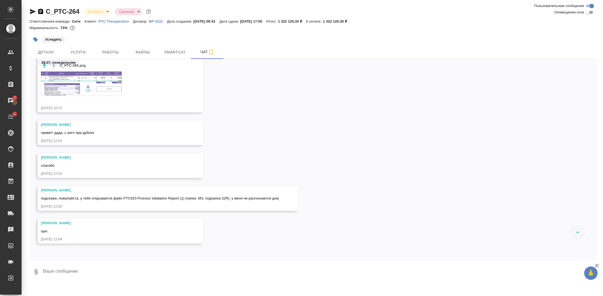
scroll to position [0, 0]
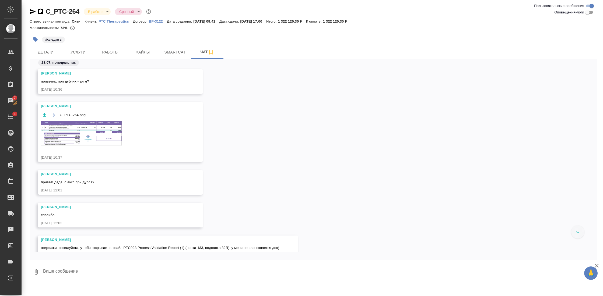
click at [102, 139] on img at bounding box center [81, 133] width 81 height 24
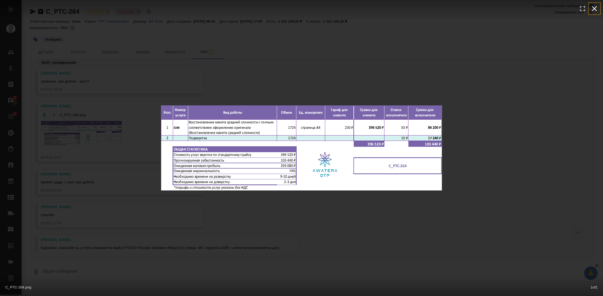
click at [596, 13] on button "button" at bounding box center [594, 9] width 12 height 12
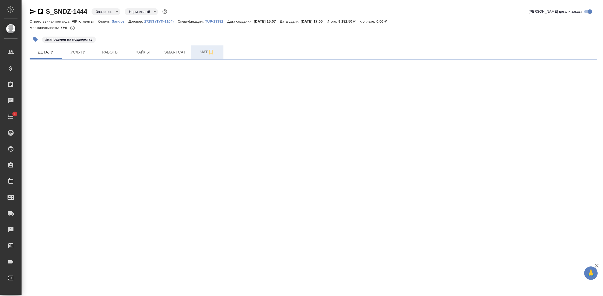
select select "RU"
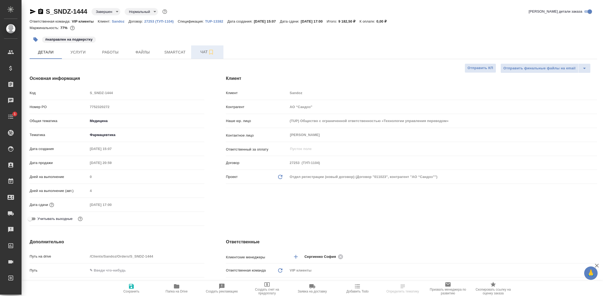
type textarea "x"
click at [203, 51] on span "Чат" at bounding box center [207, 52] width 26 height 7
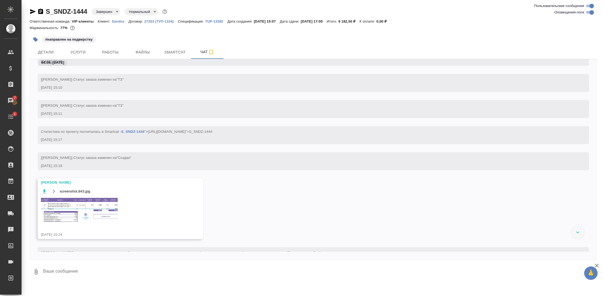
scroll to position [46, 0]
click at [102, 205] on img at bounding box center [81, 211] width 81 height 25
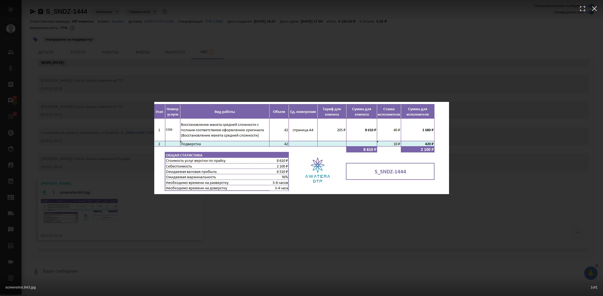
click at [536, 107] on div "screenshot.843.jpg 1 of 1" at bounding box center [301, 148] width 603 height 296
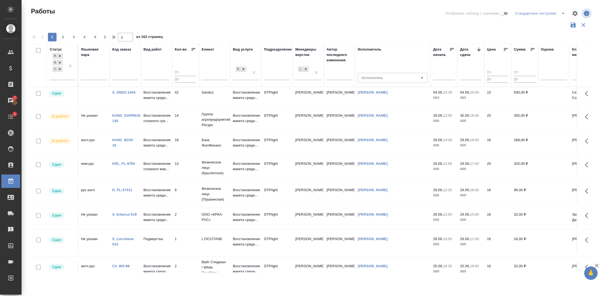
scroll to position [0, 1]
